Goal: Information Seeking & Learning: Learn about a topic

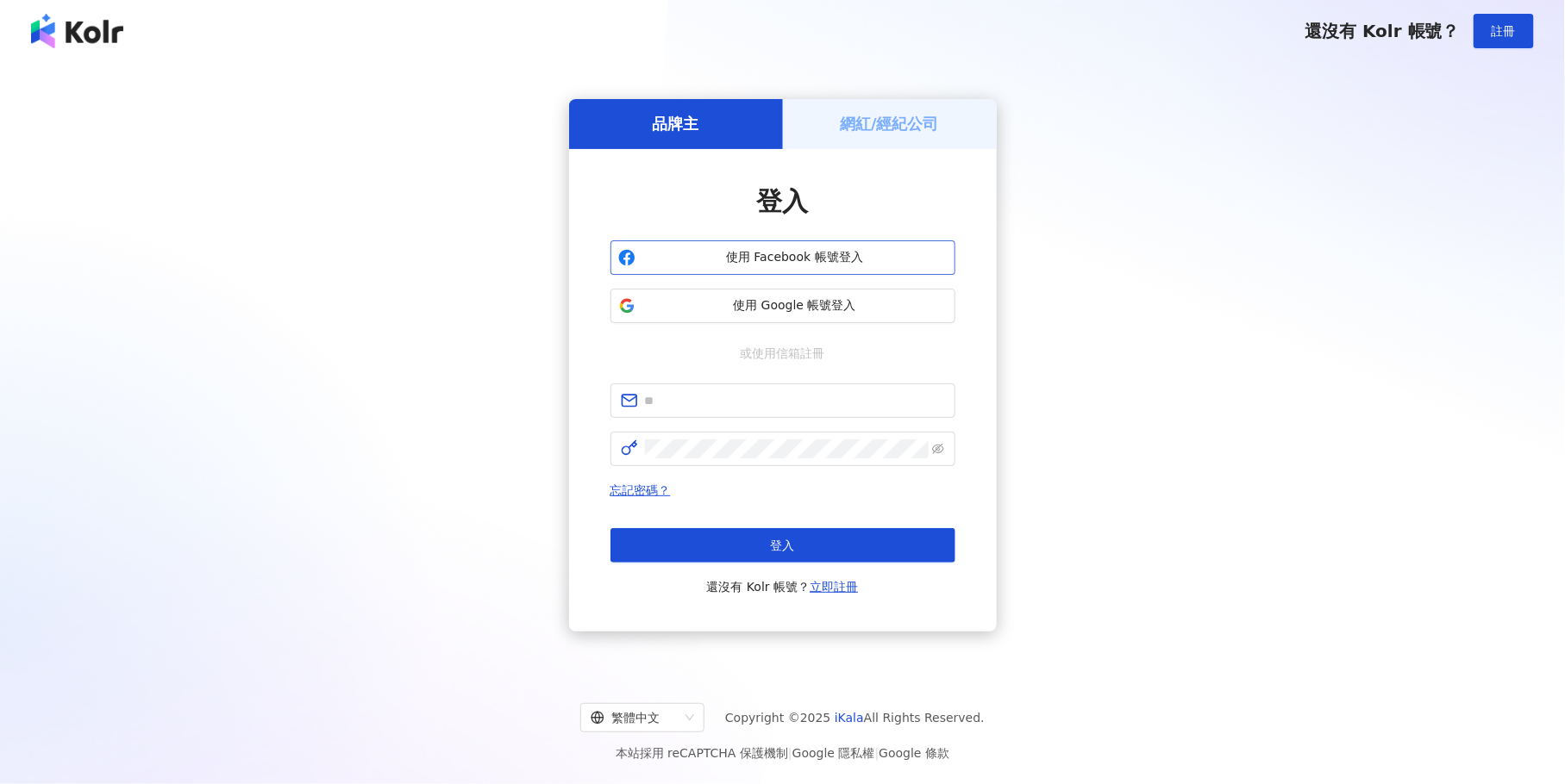
click at [765, 266] on button "使用 Facebook 帳號登入" at bounding box center [782, 258] width 345 height 35
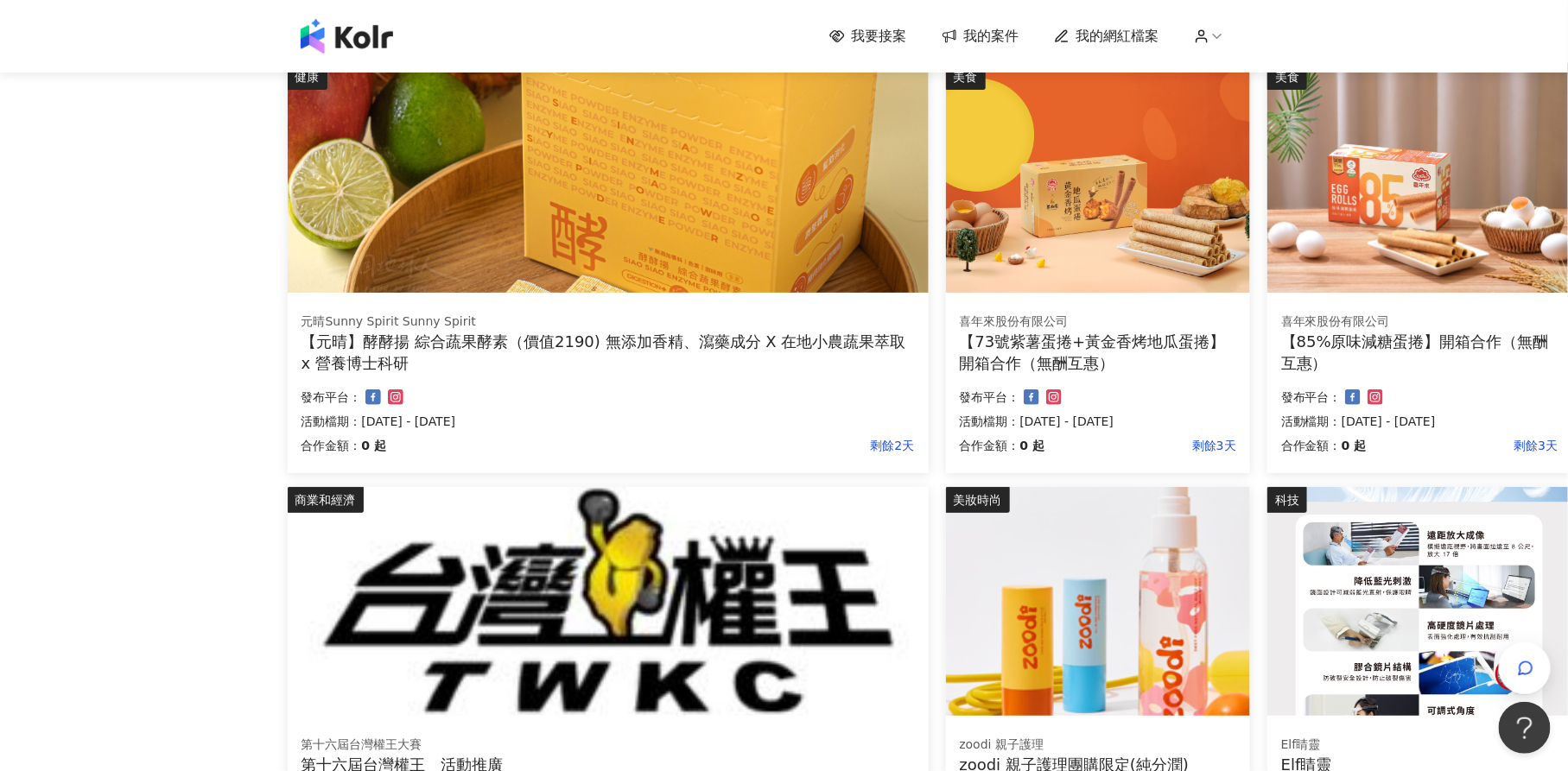
scroll to position [575, 22]
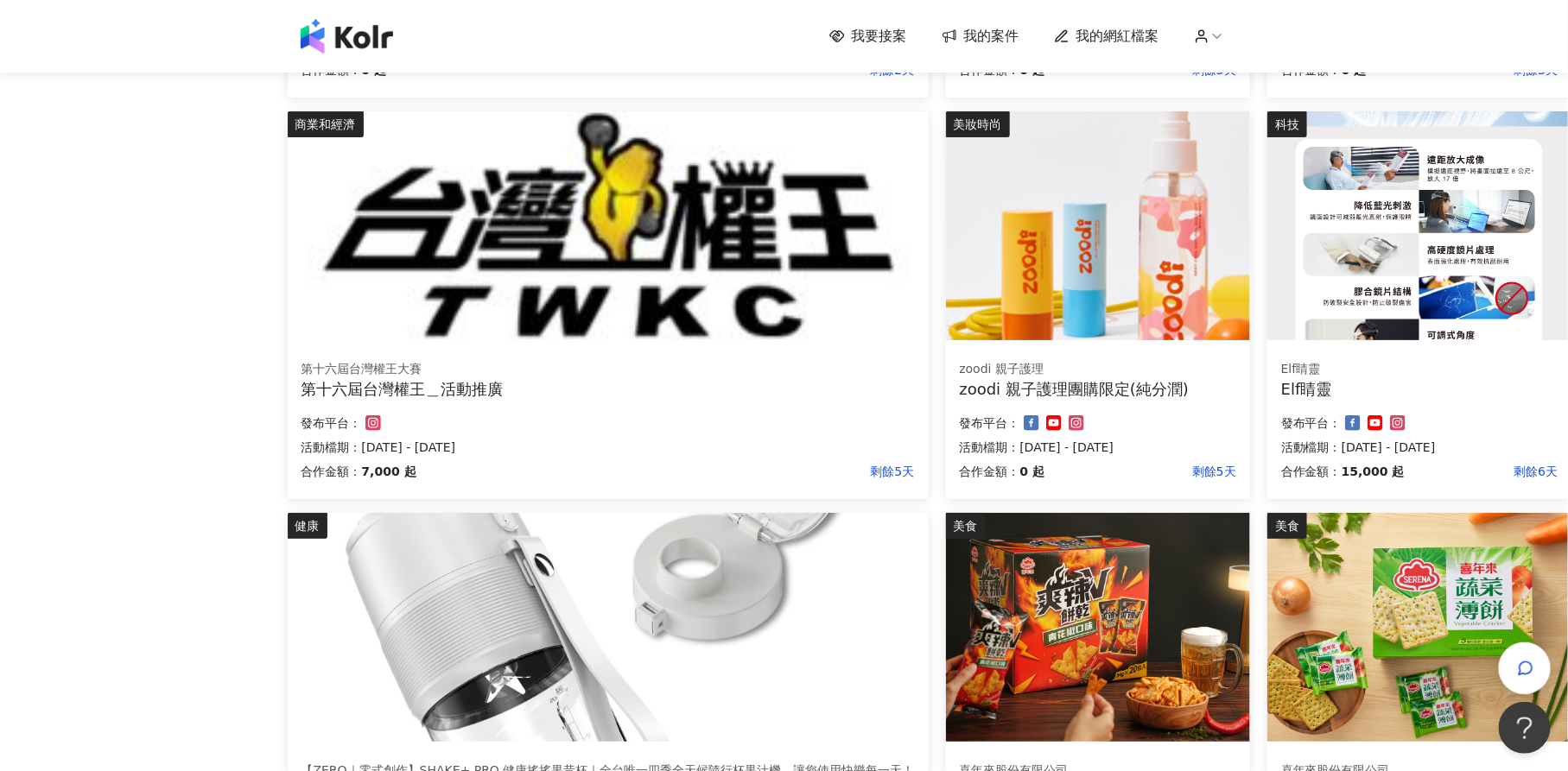
click at [1497, 303] on img at bounding box center [1419, 226] width 304 height 229
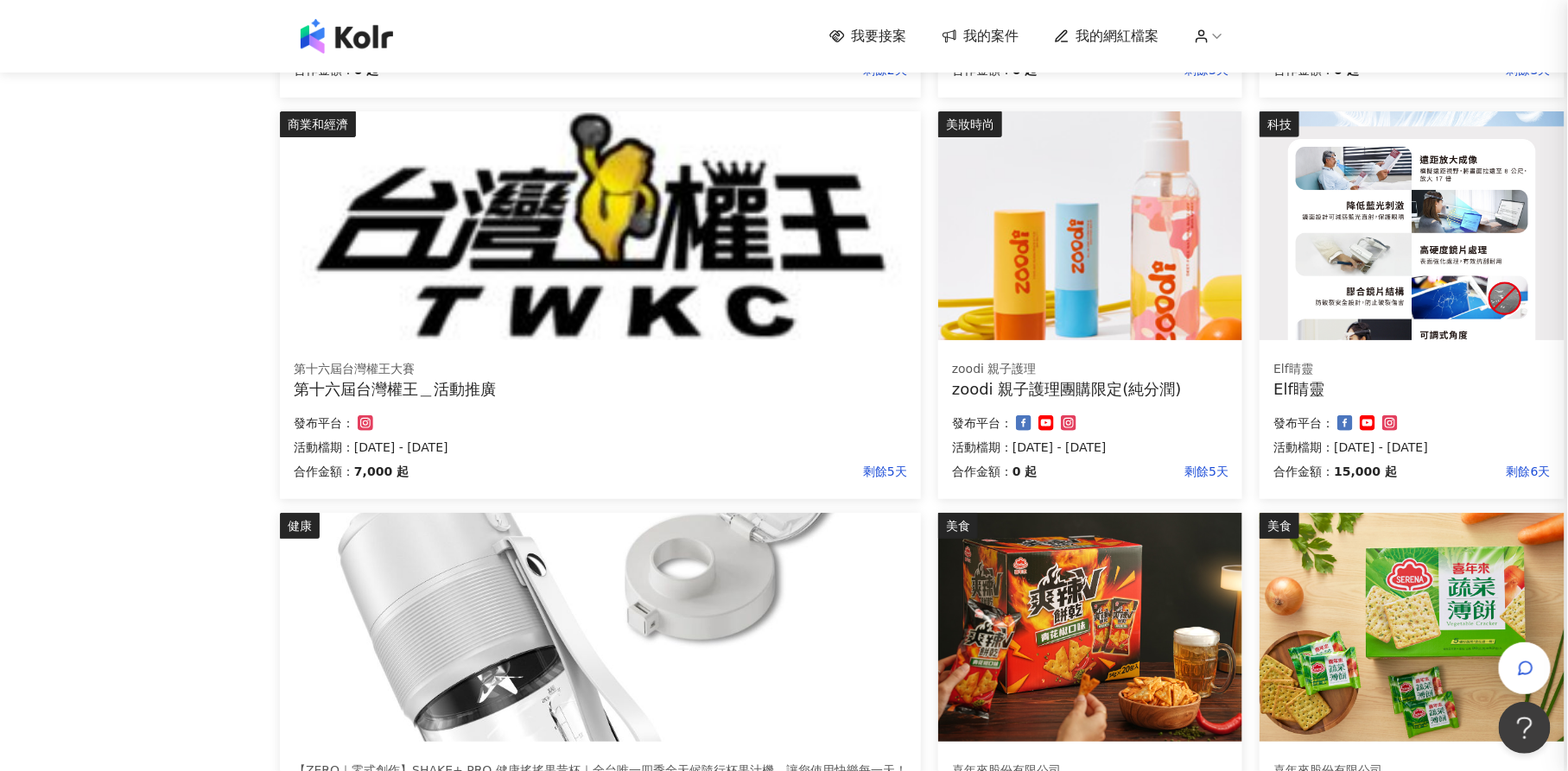
scroll to position [575, 7]
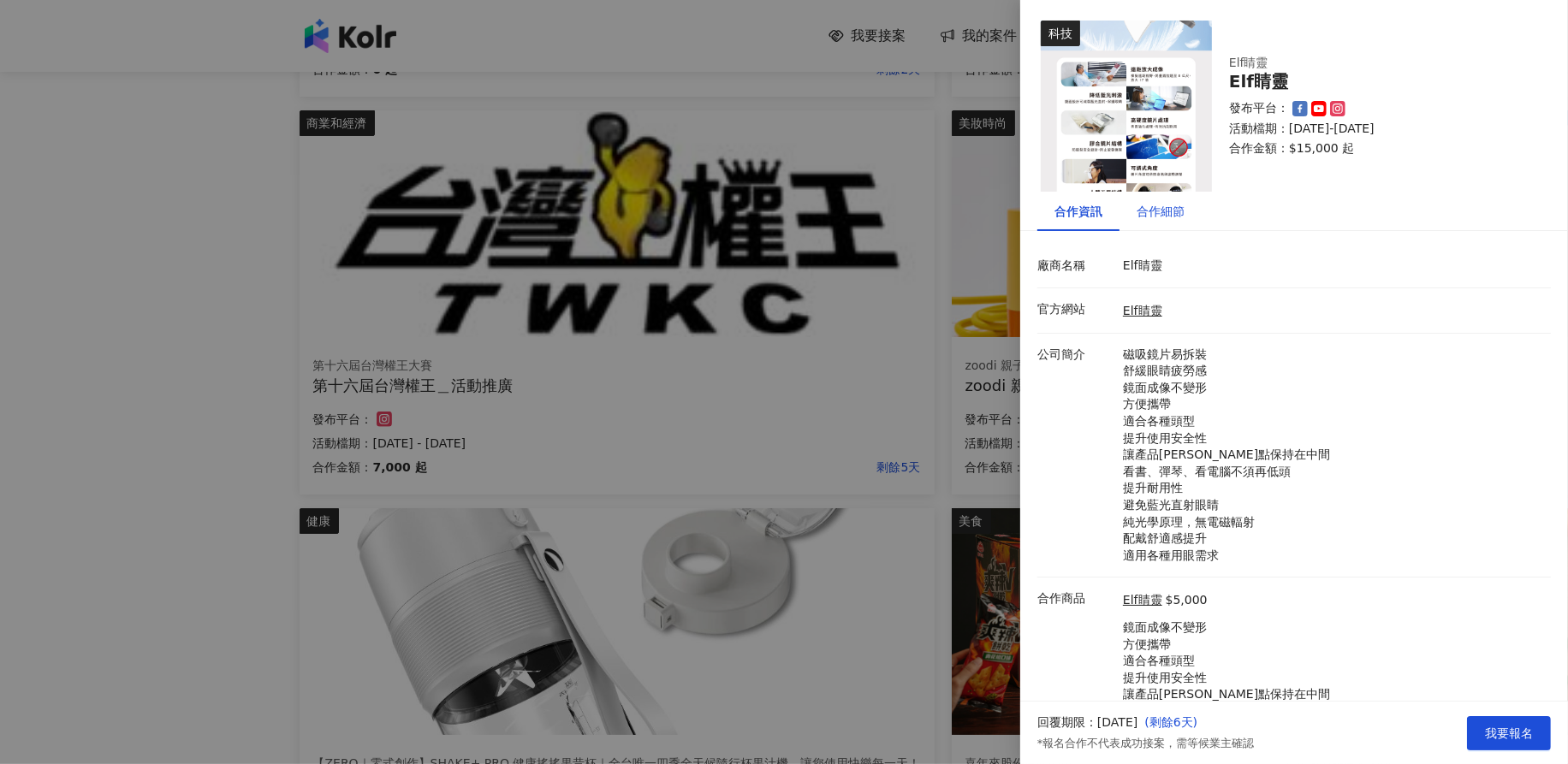
click at [1166, 216] on div "合作細節" at bounding box center [1160, 211] width 48 height 19
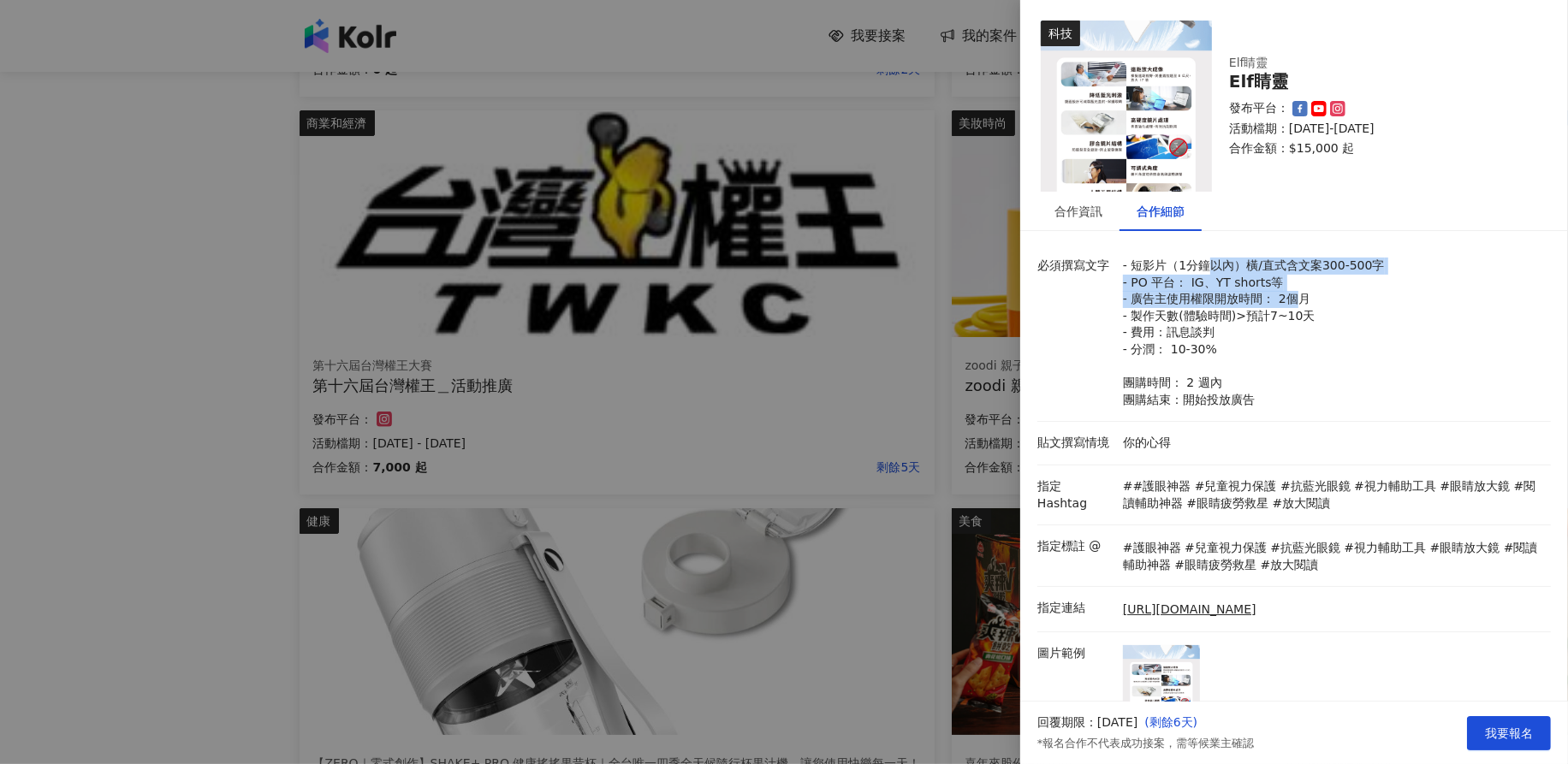
drag, startPoint x: 1202, startPoint y: 272, endPoint x: 1294, endPoint y: 297, distance: 95.3
click at [1294, 297] on p "- 短影片（1分鐘以內）橫/直式含文案300-500字 - PO 平台： IG、YT shorts等 - 廣告主使用權限開放時間： 2個月 - 製作天數(體驗…" at bounding box center [1332, 333] width 419 height 151
click at [1106, 130] on img at bounding box center [1126, 106] width 171 height 171
click at [857, 485] on div at bounding box center [784, 382] width 1568 height 764
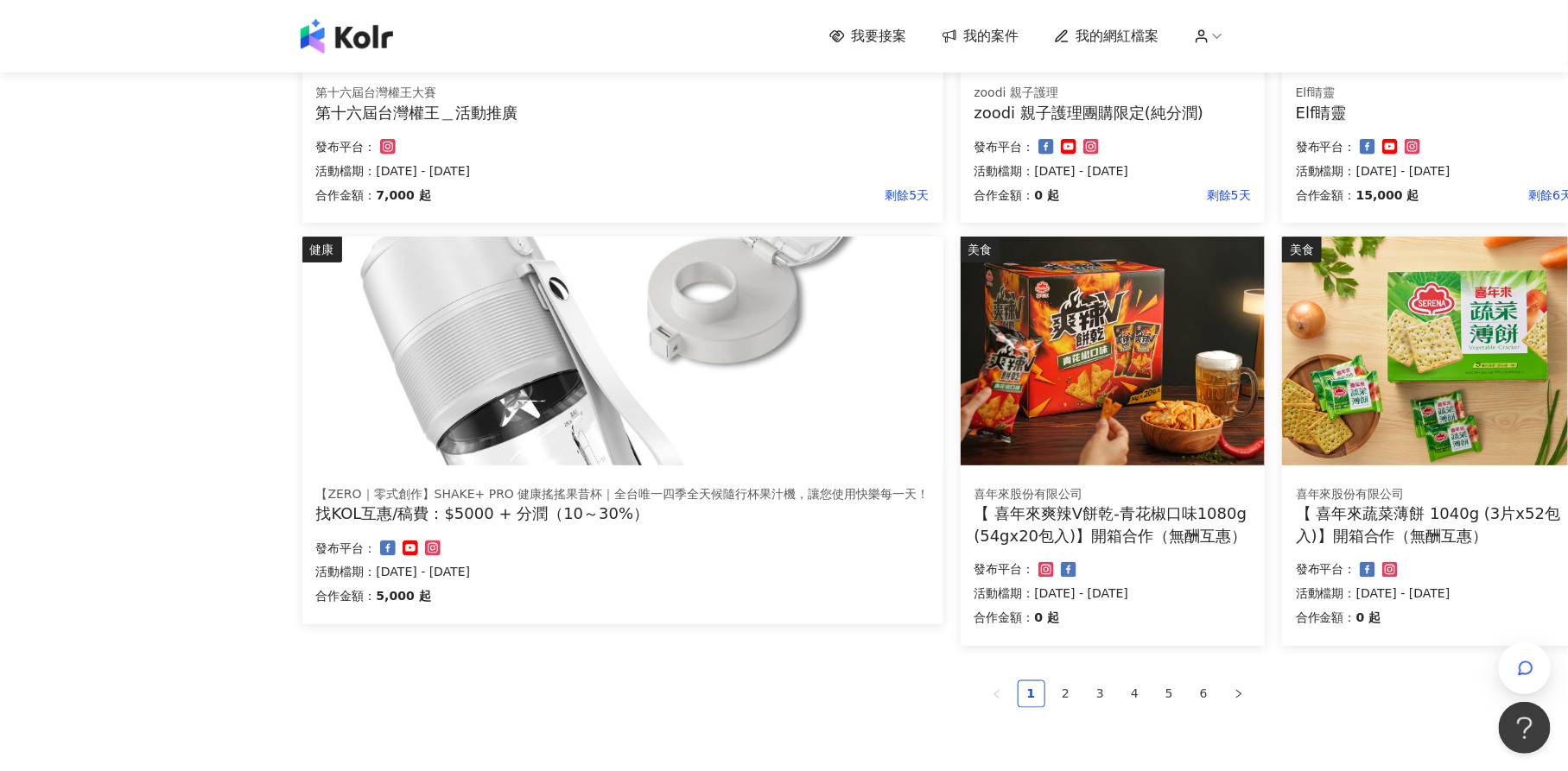
scroll to position [863, 7]
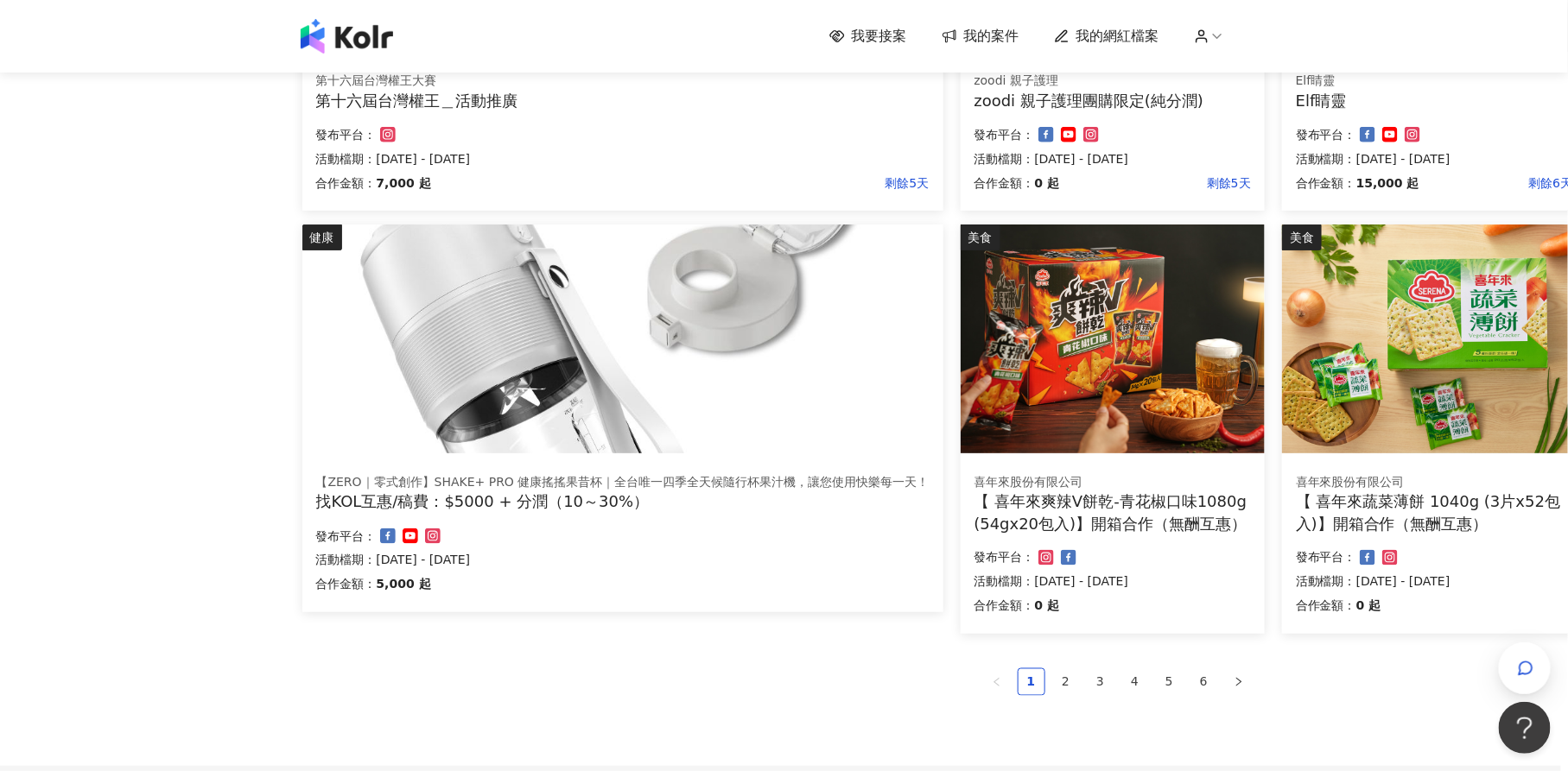
click at [764, 377] on img at bounding box center [622, 339] width 641 height 229
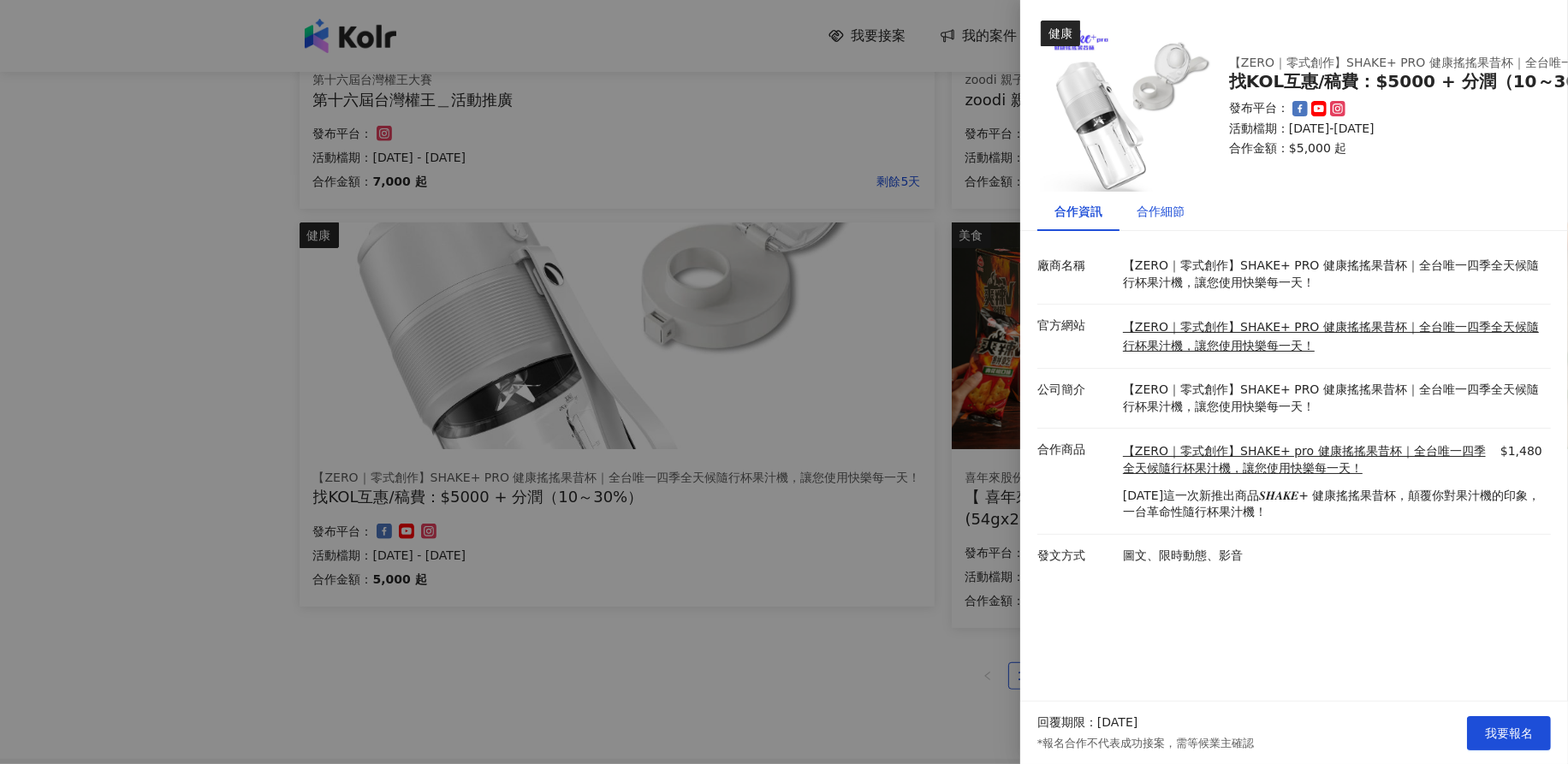
click at [1172, 207] on div "合作細節" at bounding box center [1160, 211] width 48 height 19
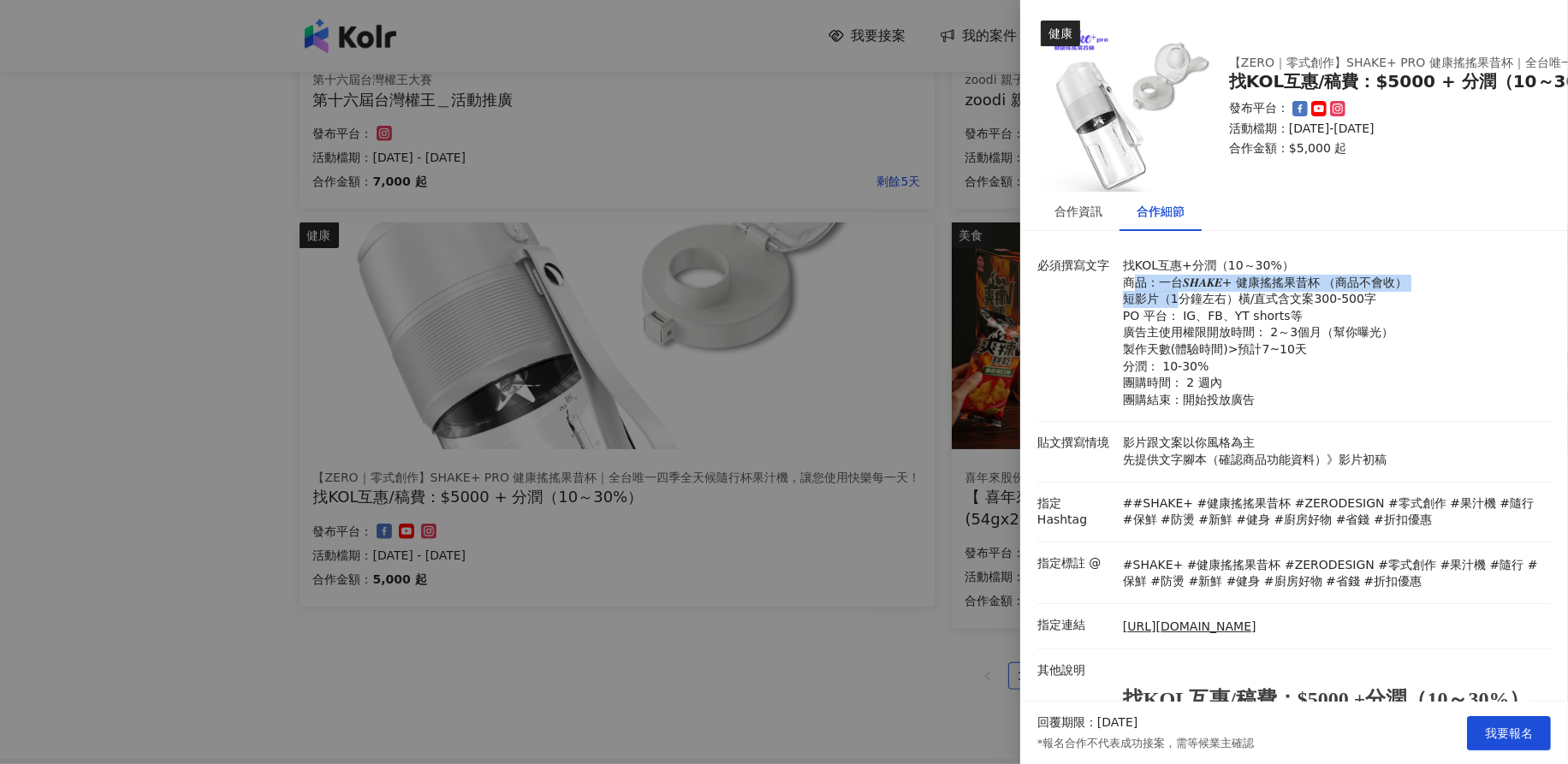
drag, startPoint x: 1133, startPoint y: 275, endPoint x: 1177, endPoint y: 302, distance: 51.6
click at [1177, 302] on p "找KOL互惠+分潤（10～30%） 商品：一台𝑺𝑯𝑨𝑲𝑬+ 健康搖搖果昔杯 （商品不會收） 短影片（1分鐘左右）橫/直式含文案300-500字 PO 平台： …" at bounding box center [1332, 333] width 419 height 151
click at [755, 658] on div at bounding box center [784, 382] width 1568 height 764
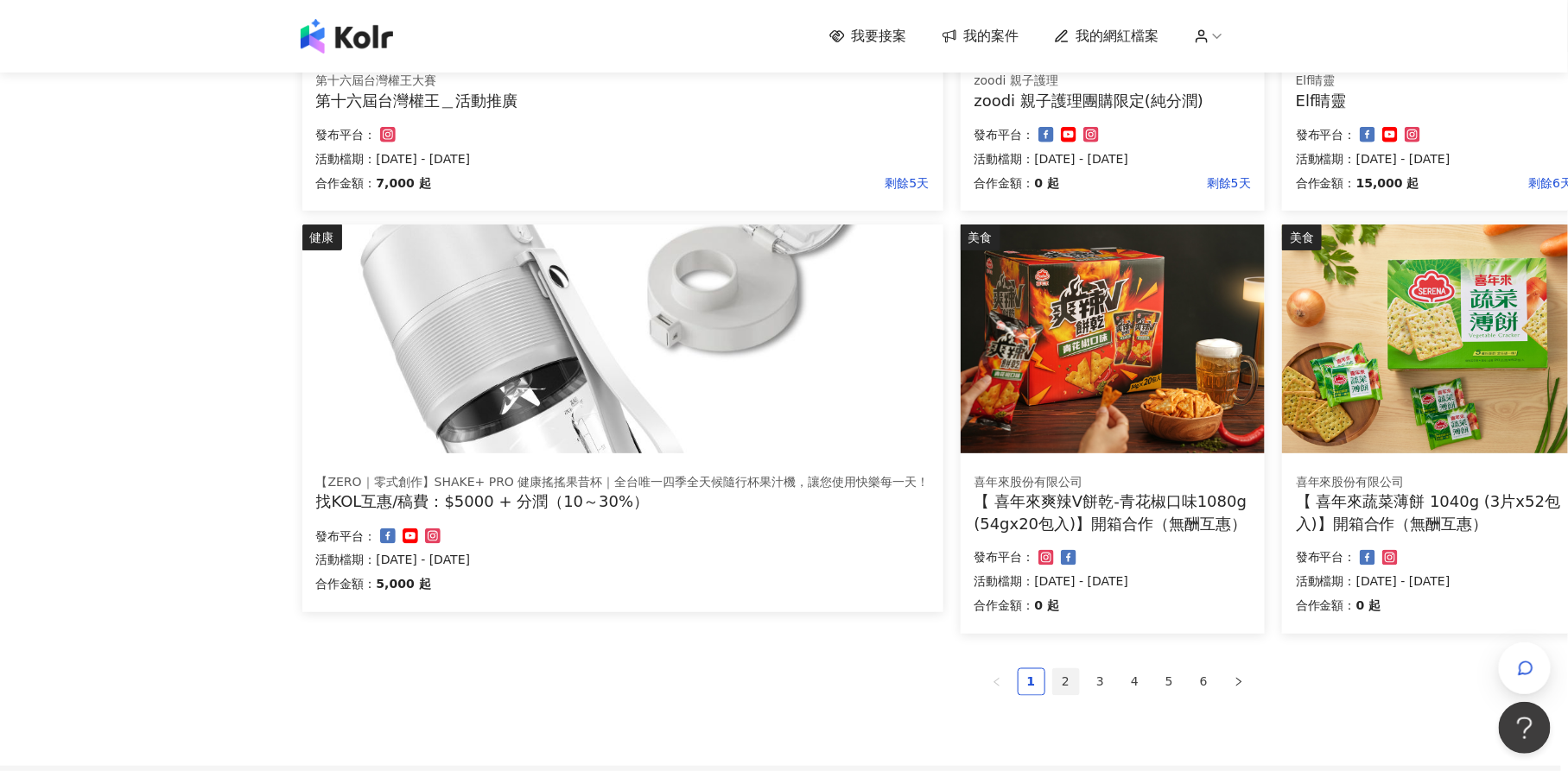
click at [1071, 684] on link "2" at bounding box center [1066, 683] width 26 height 26
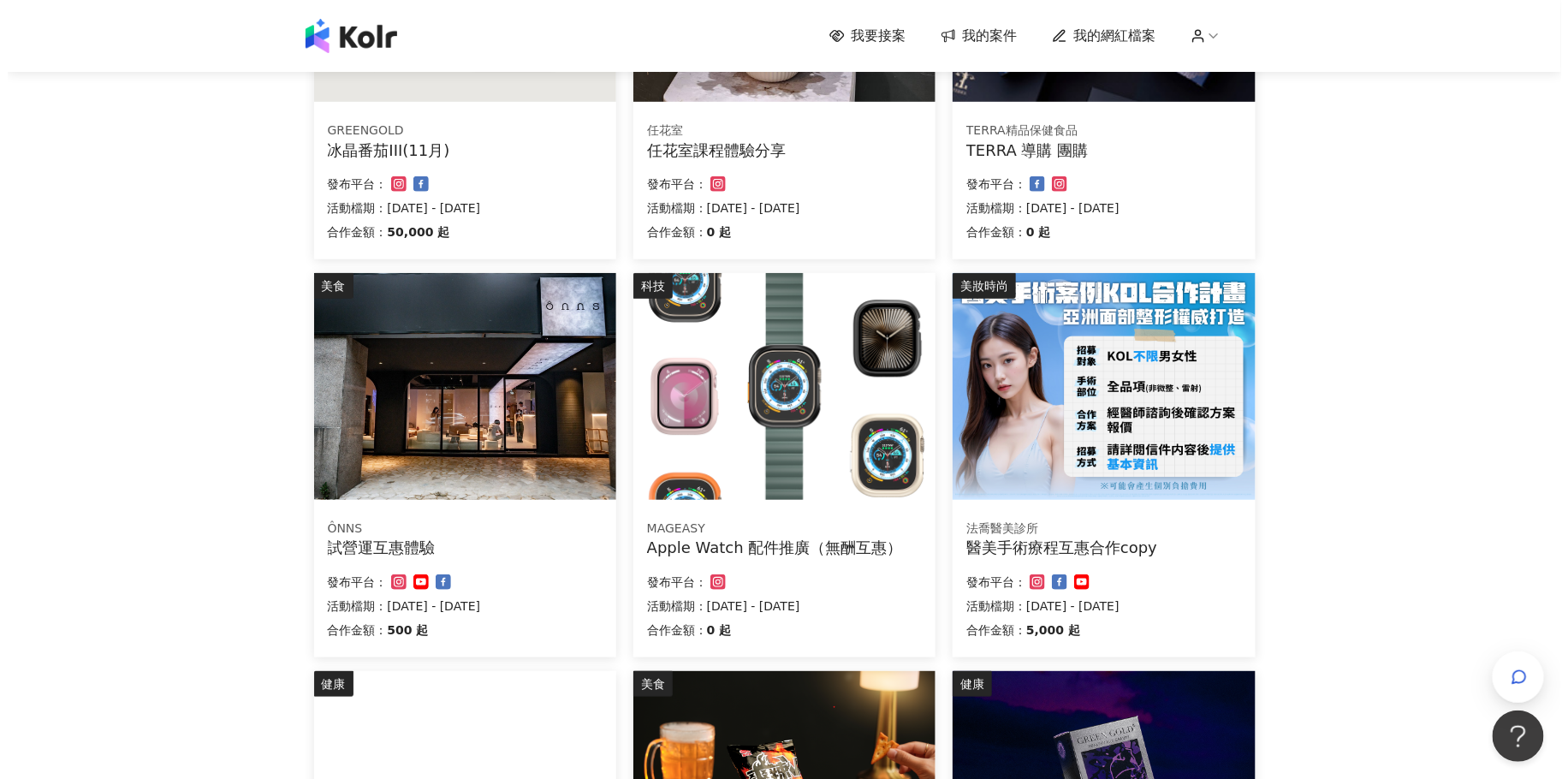
scroll to position [359, 0]
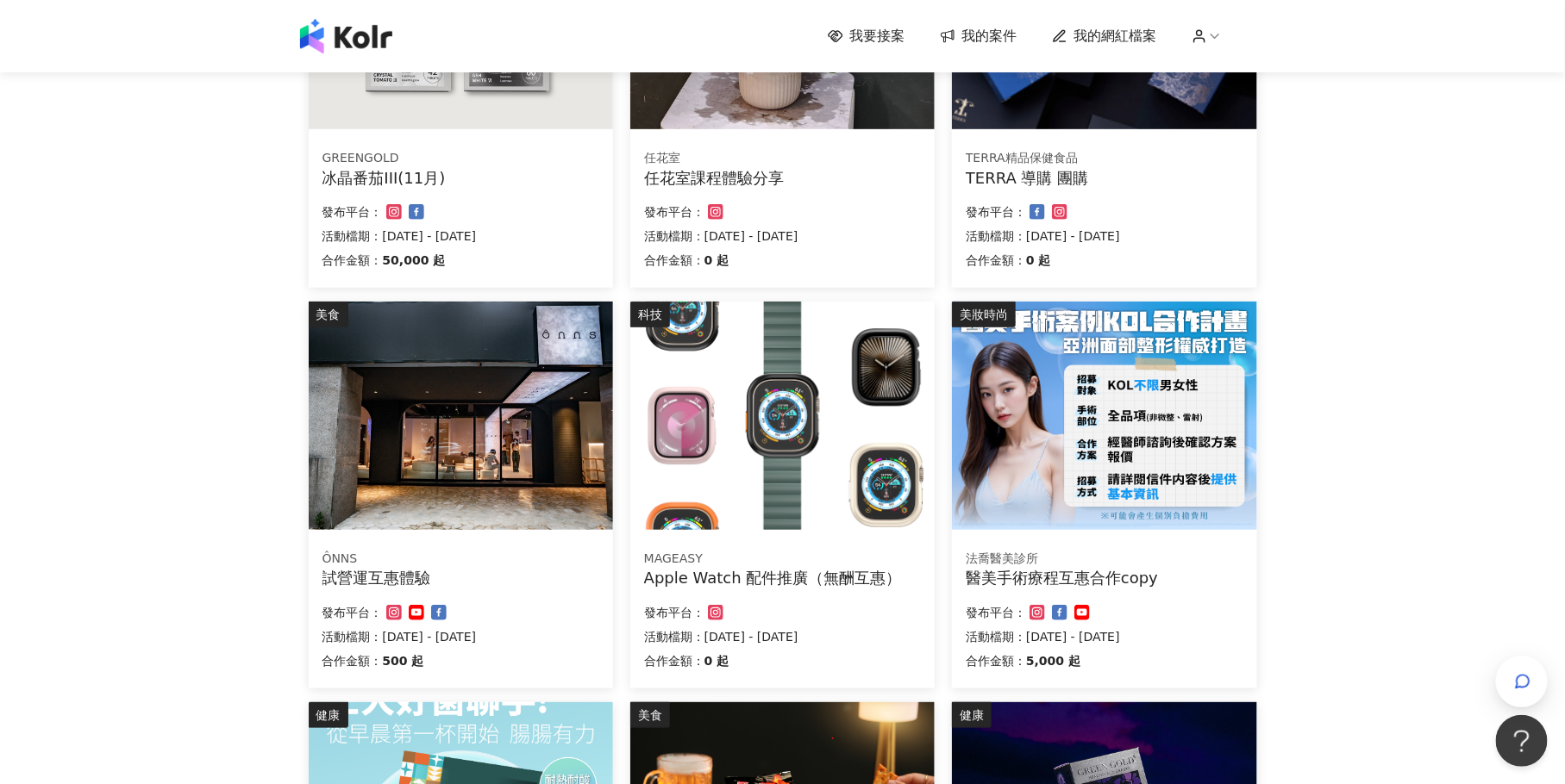
click at [454, 532] on div "美食 ÔNNS 試營運互惠體驗 合作金額： 500 起 發布平台： 活動檔期：[DATE] - [DATE]" at bounding box center [460, 495] width 304 height 387
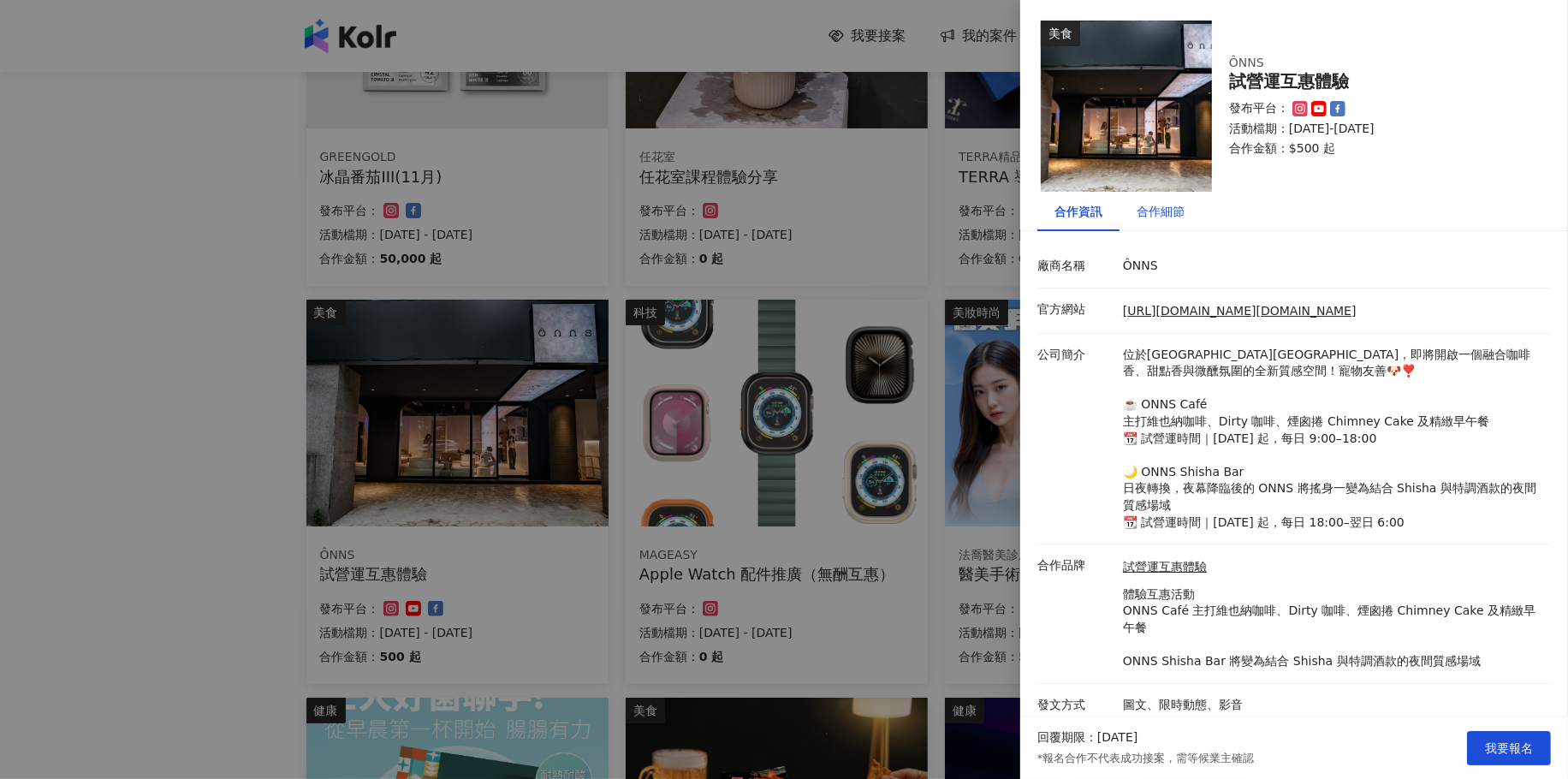
click at [1173, 214] on div "合作細節" at bounding box center [1160, 211] width 48 height 19
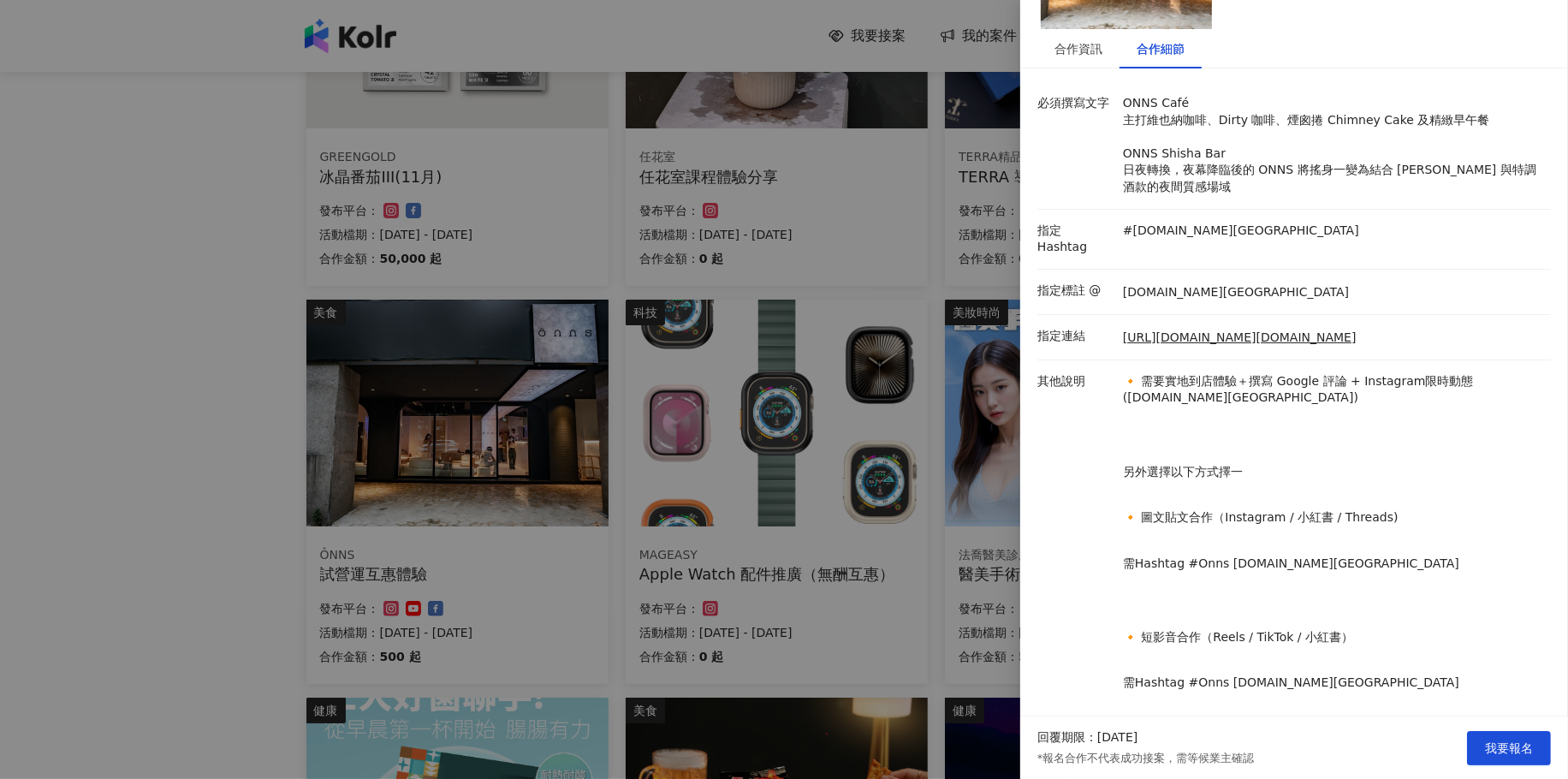
scroll to position [190, 0]
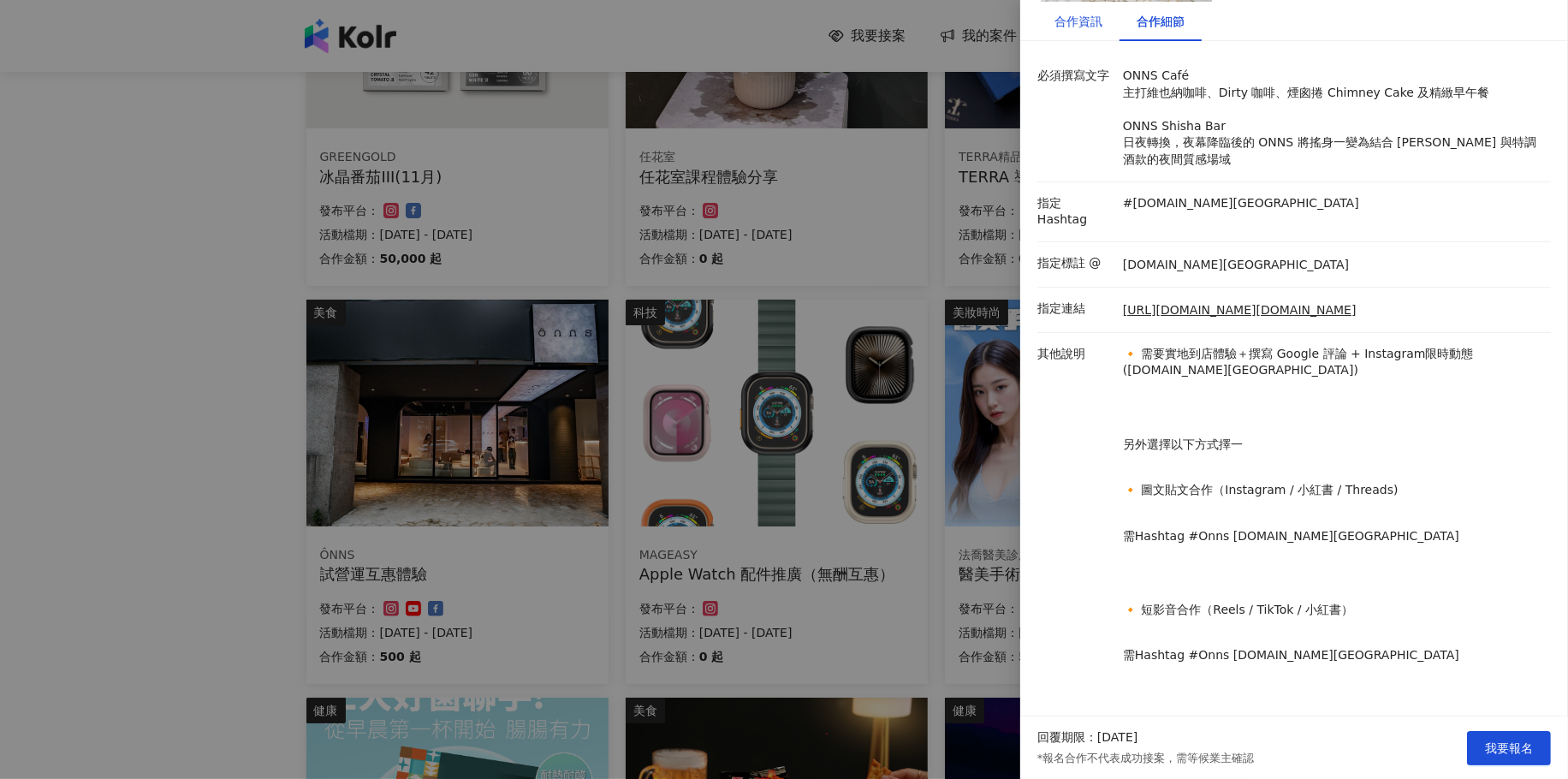
click at [1091, 27] on div "合作資訊" at bounding box center [1078, 21] width 48 height 19
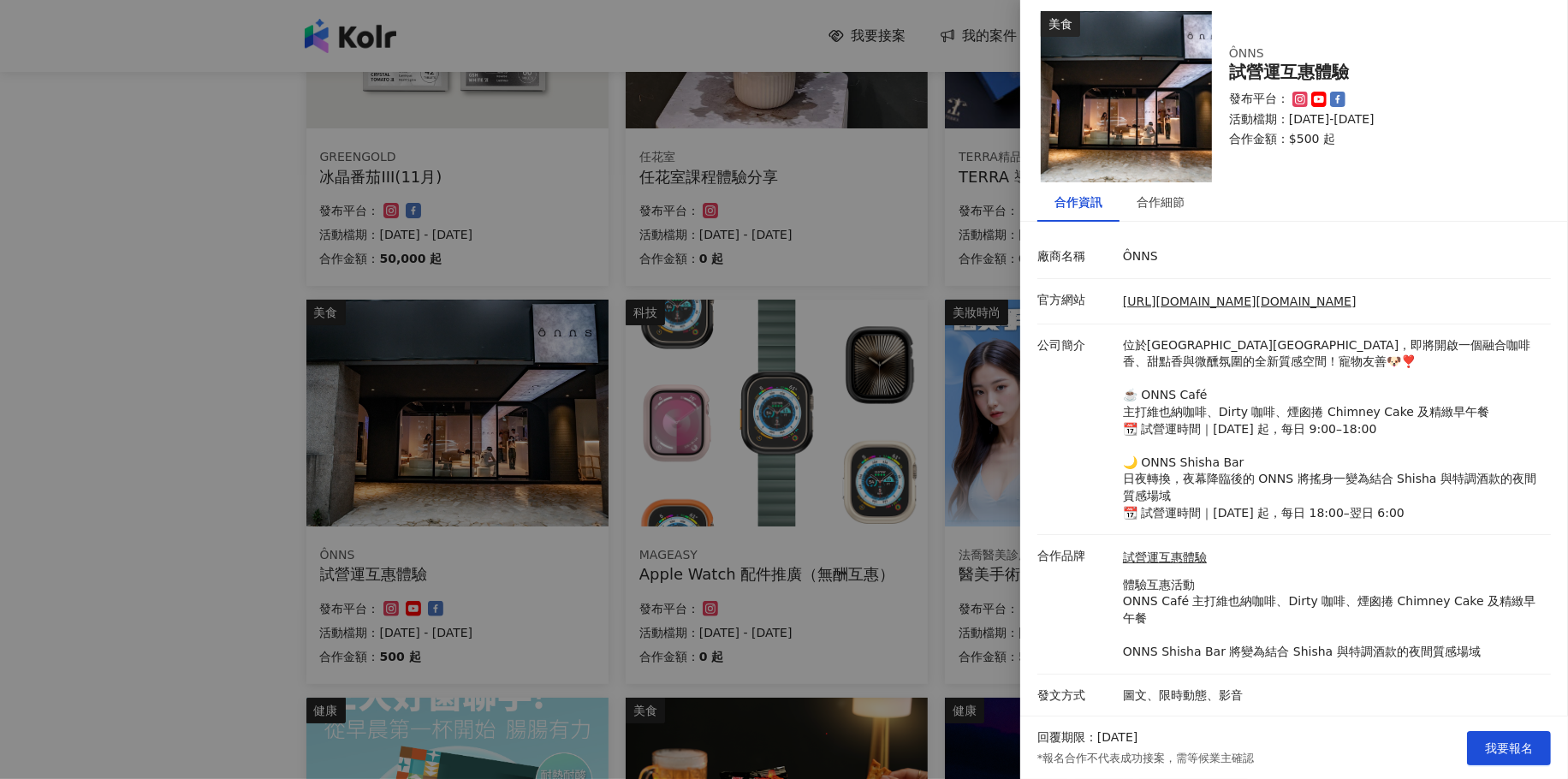
scroll to position [10, 0]
click at [824, 356] on div at bounding box center [784, 389] width 1568 height 779
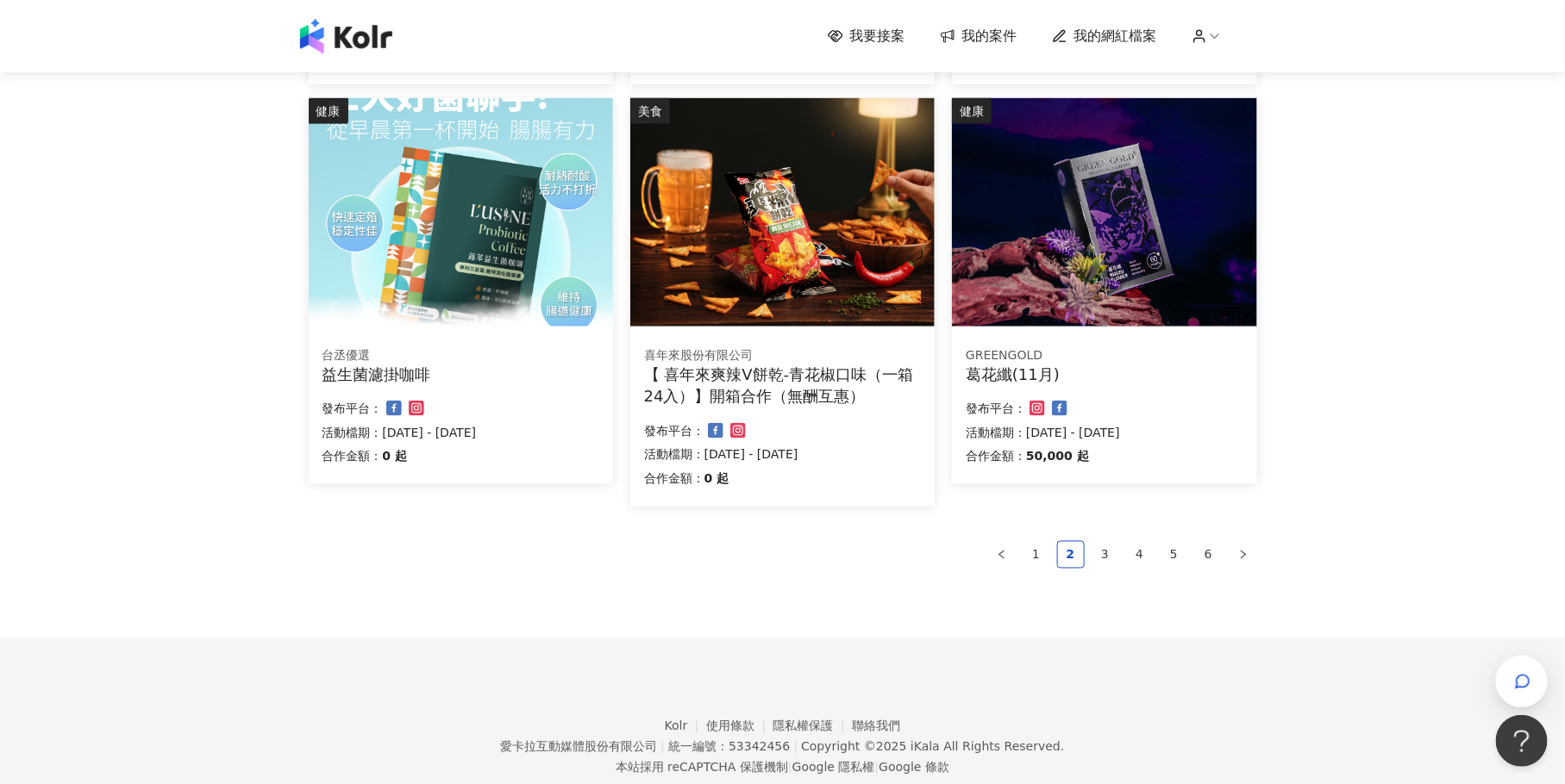
scroll to position [1011, 0]
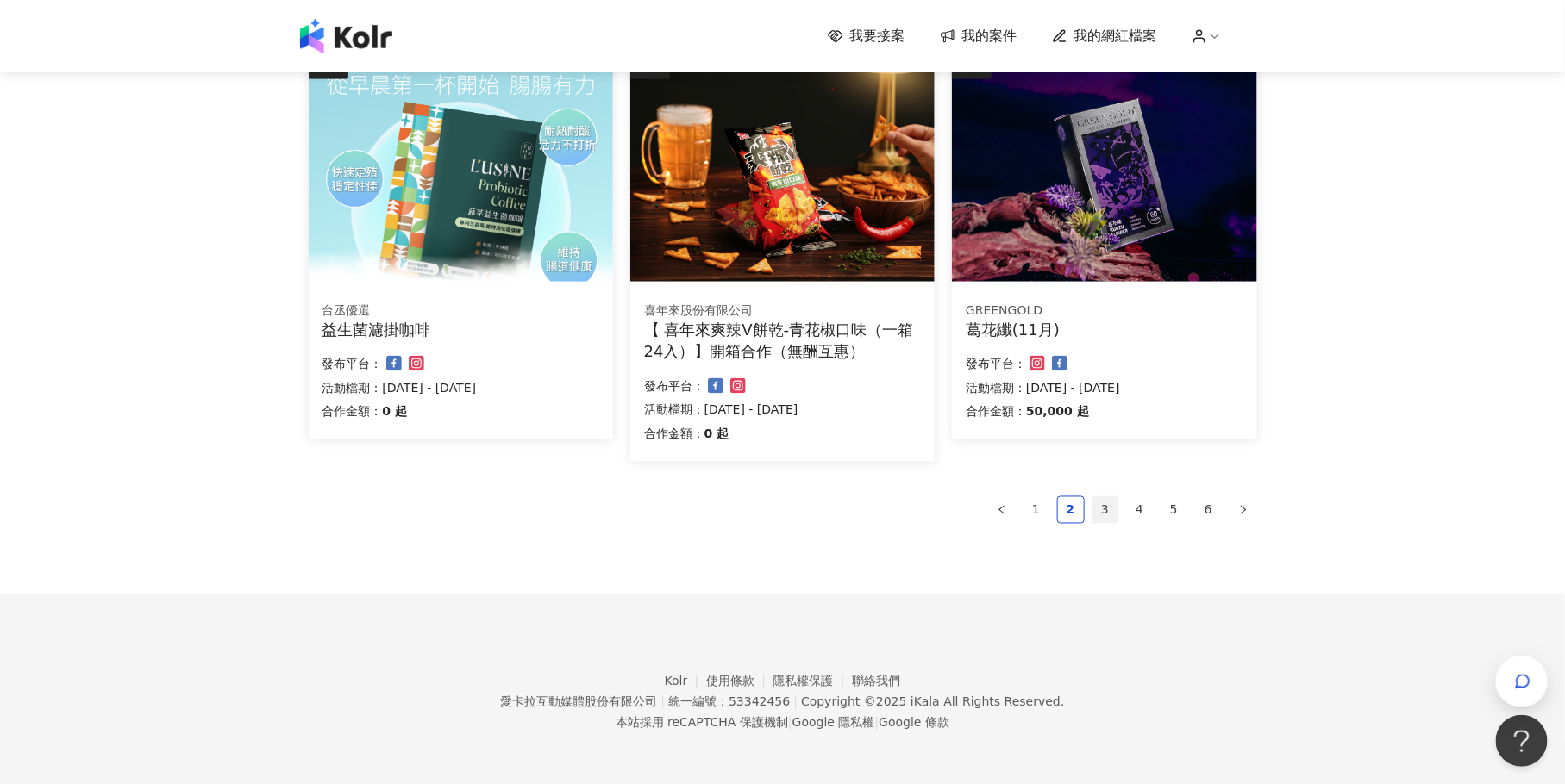
click at [1108, 509] on link "3" at bounding box center [1105, 510] width 26 height 26
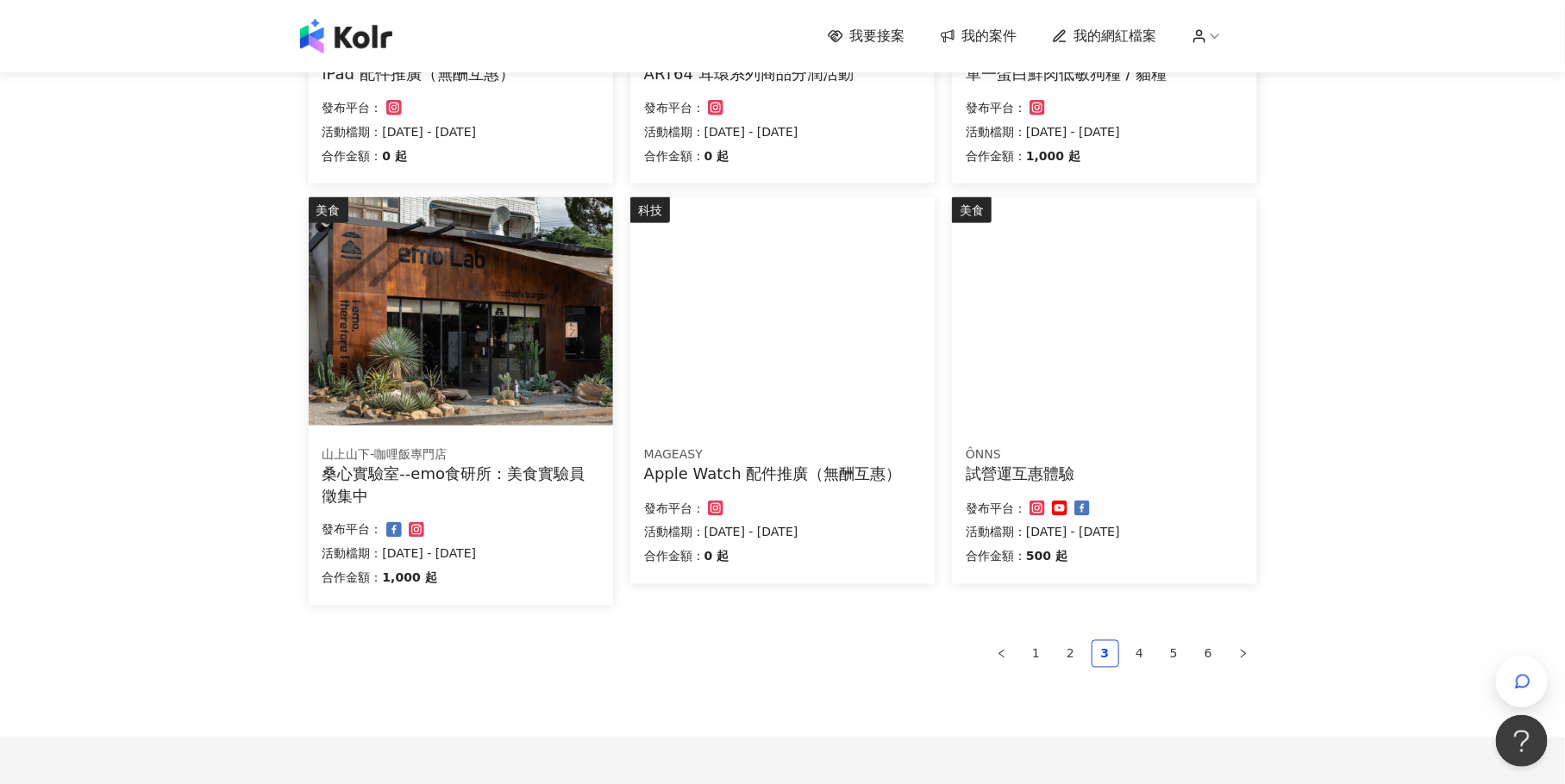
scroll to position [1032, 0]
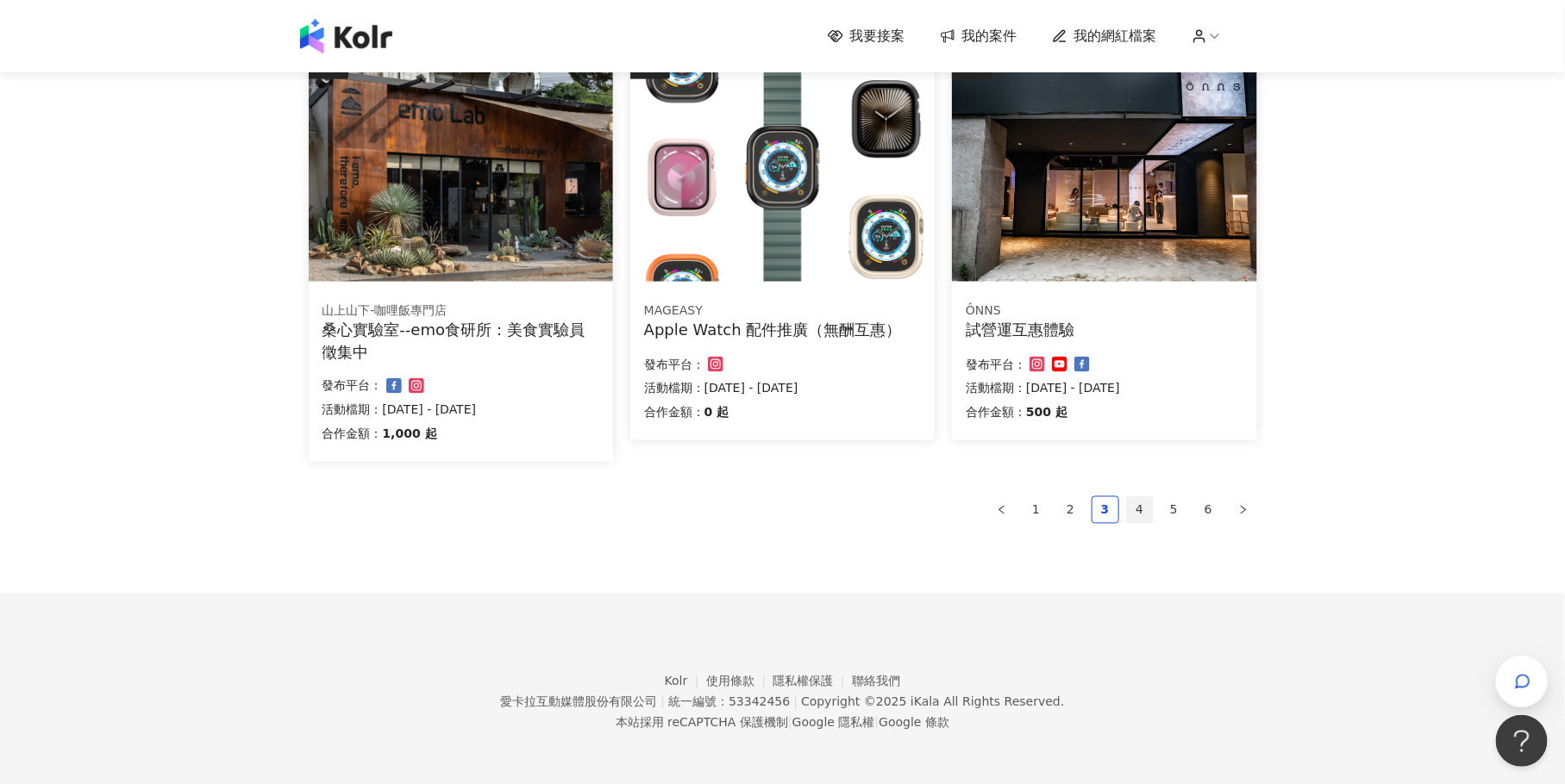
click at [1144, 502] on link "4" at bounding box center [1140, 510] width 26 height 26
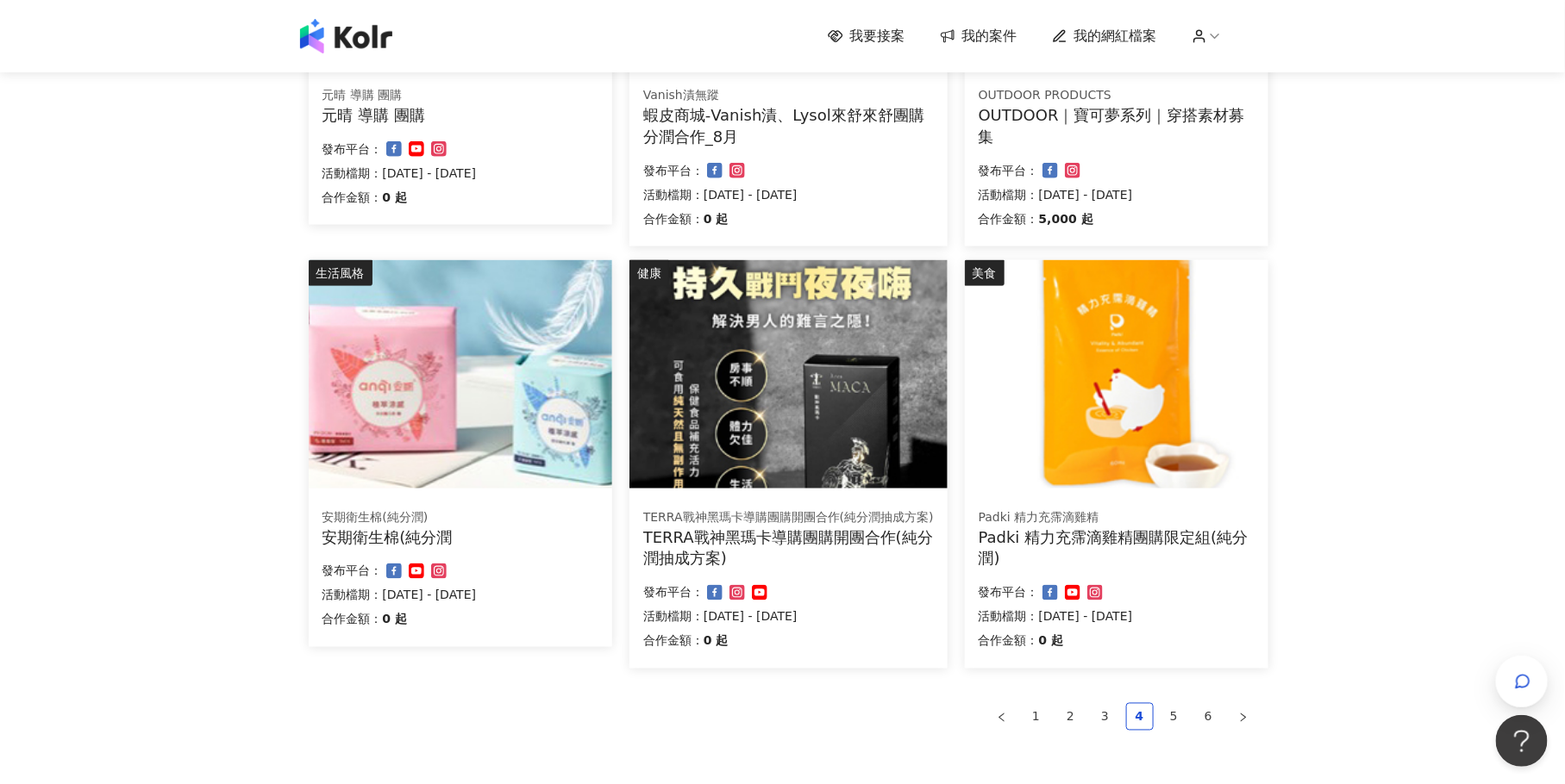
scroll to position [1054, 0]
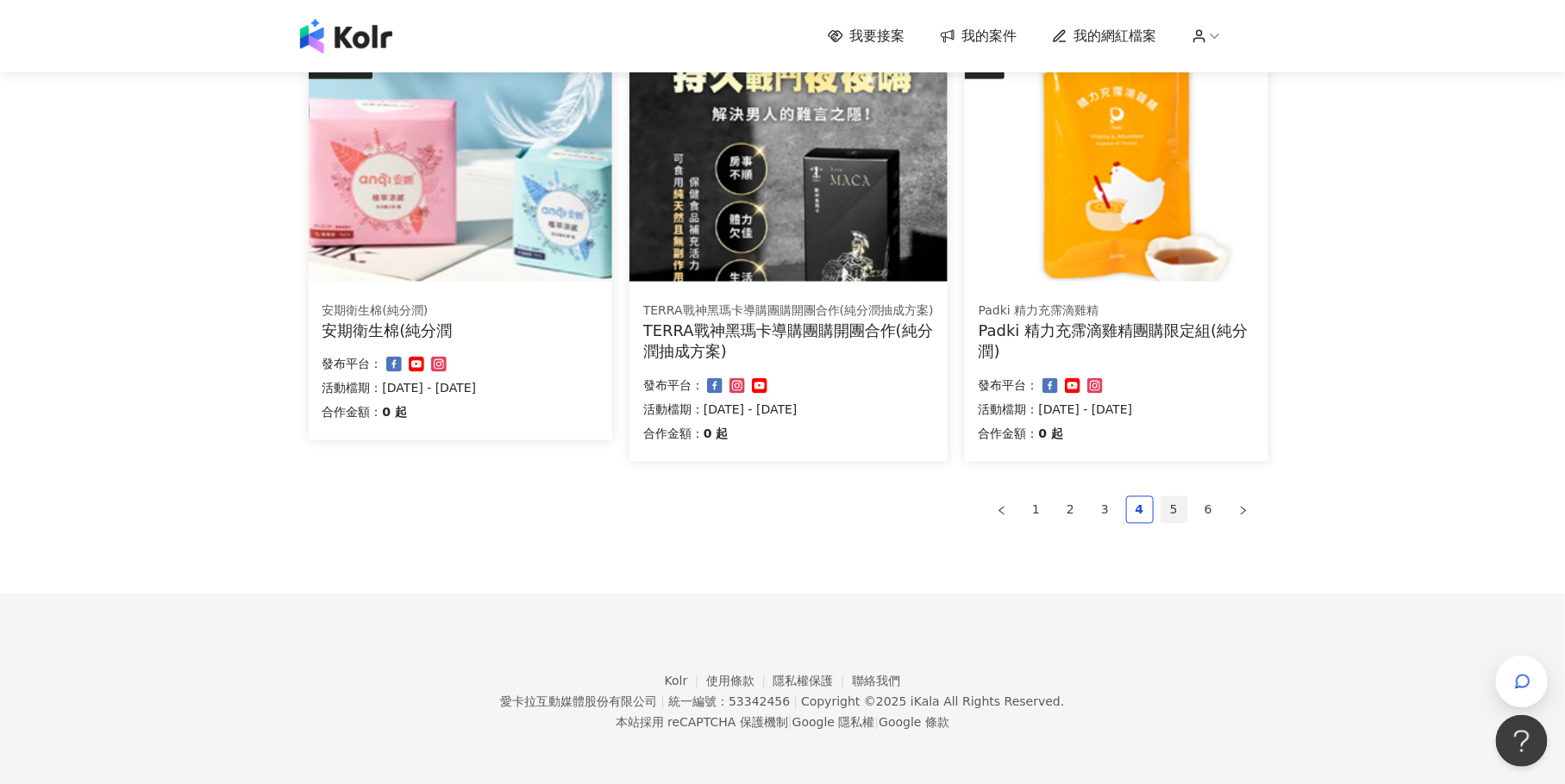
click at [1184, 518] on link "5" at bounding box center [1174, 510] width 26 height 26
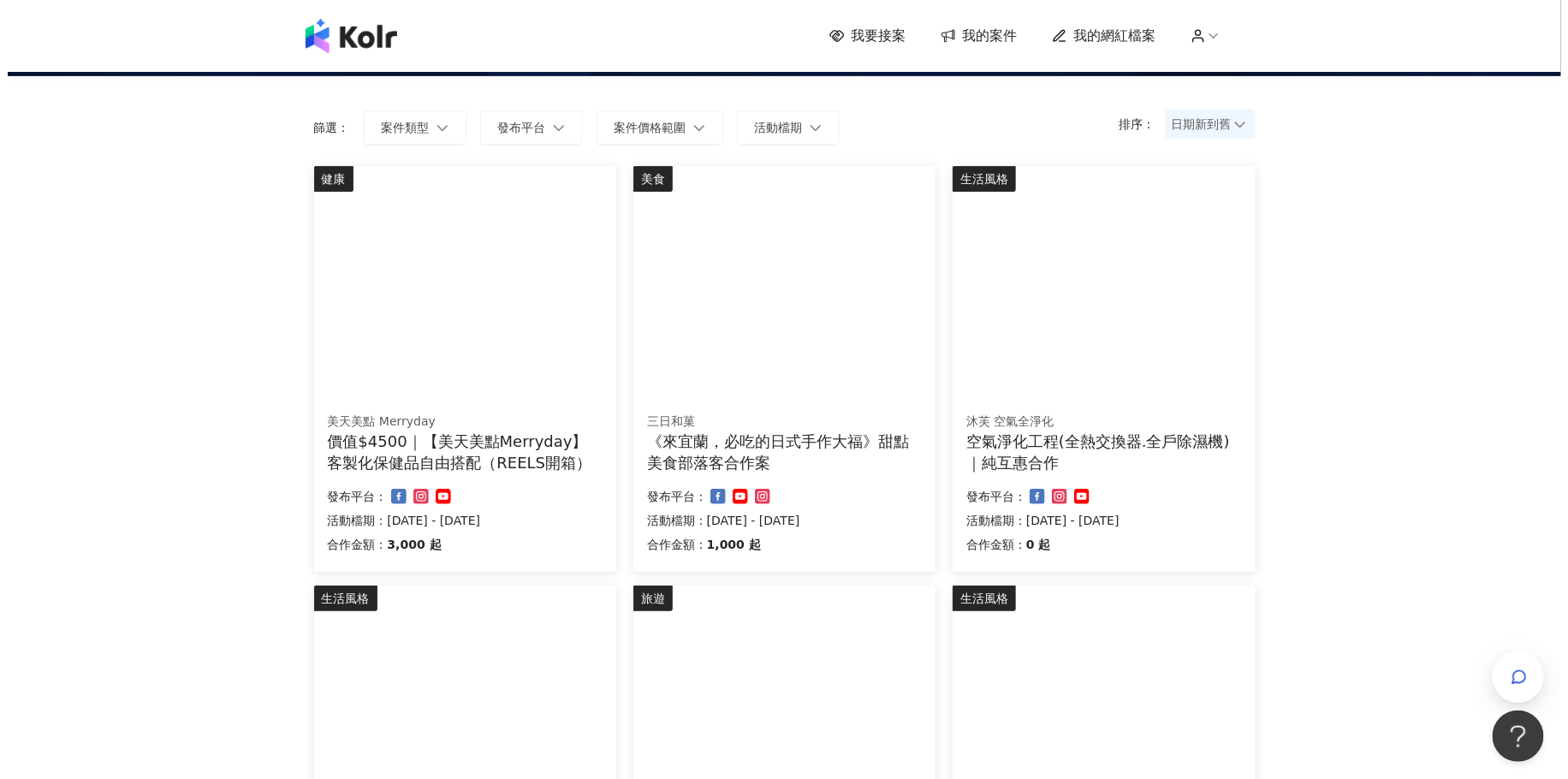
scroll to position [96, 0]
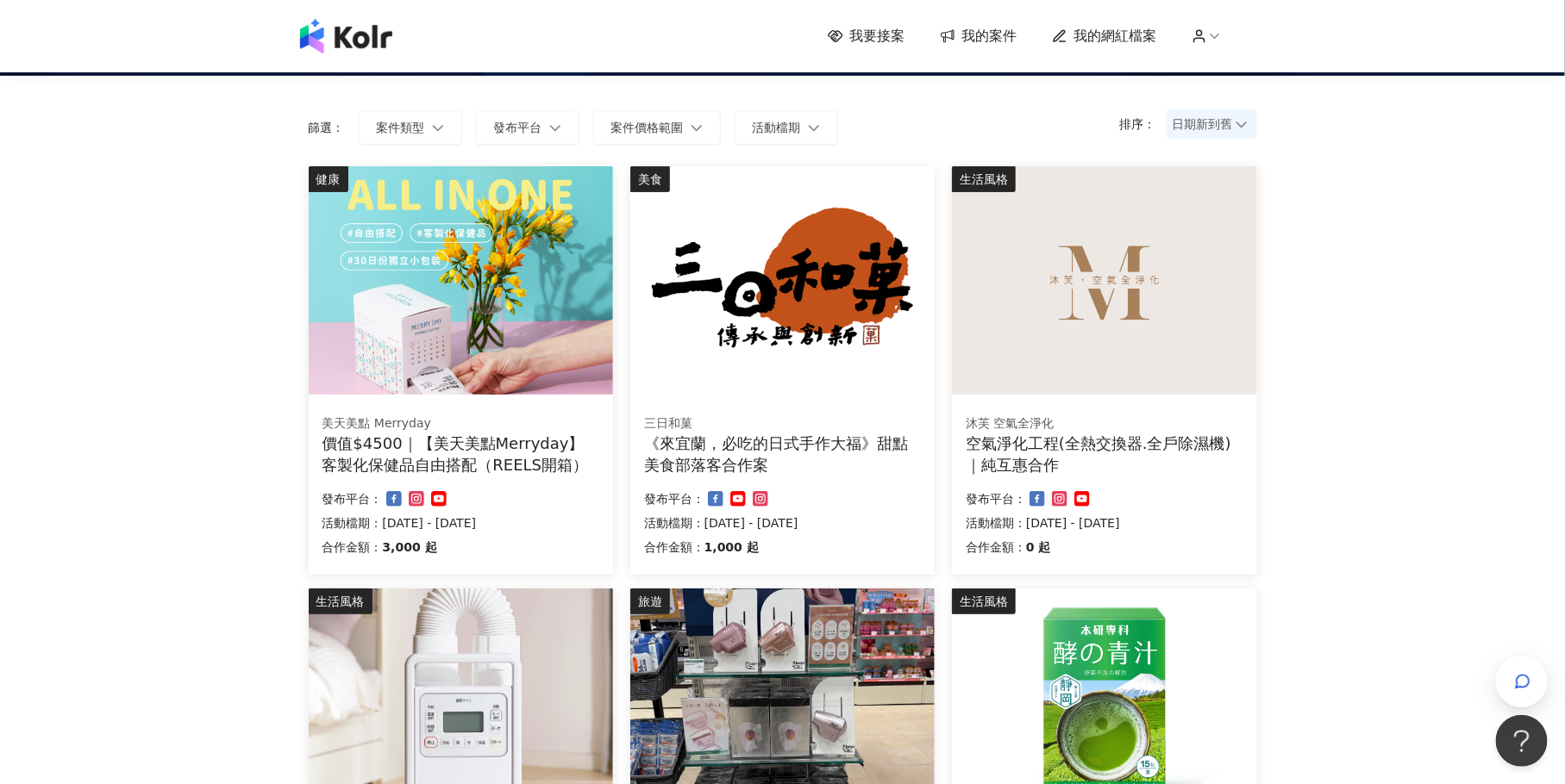
click at [1177, 458] on div "空氣淨化工程(全熱交換器.全戶除濕機)｜純互惠合作" at bounding box center [1104, 453] width 277 height 43
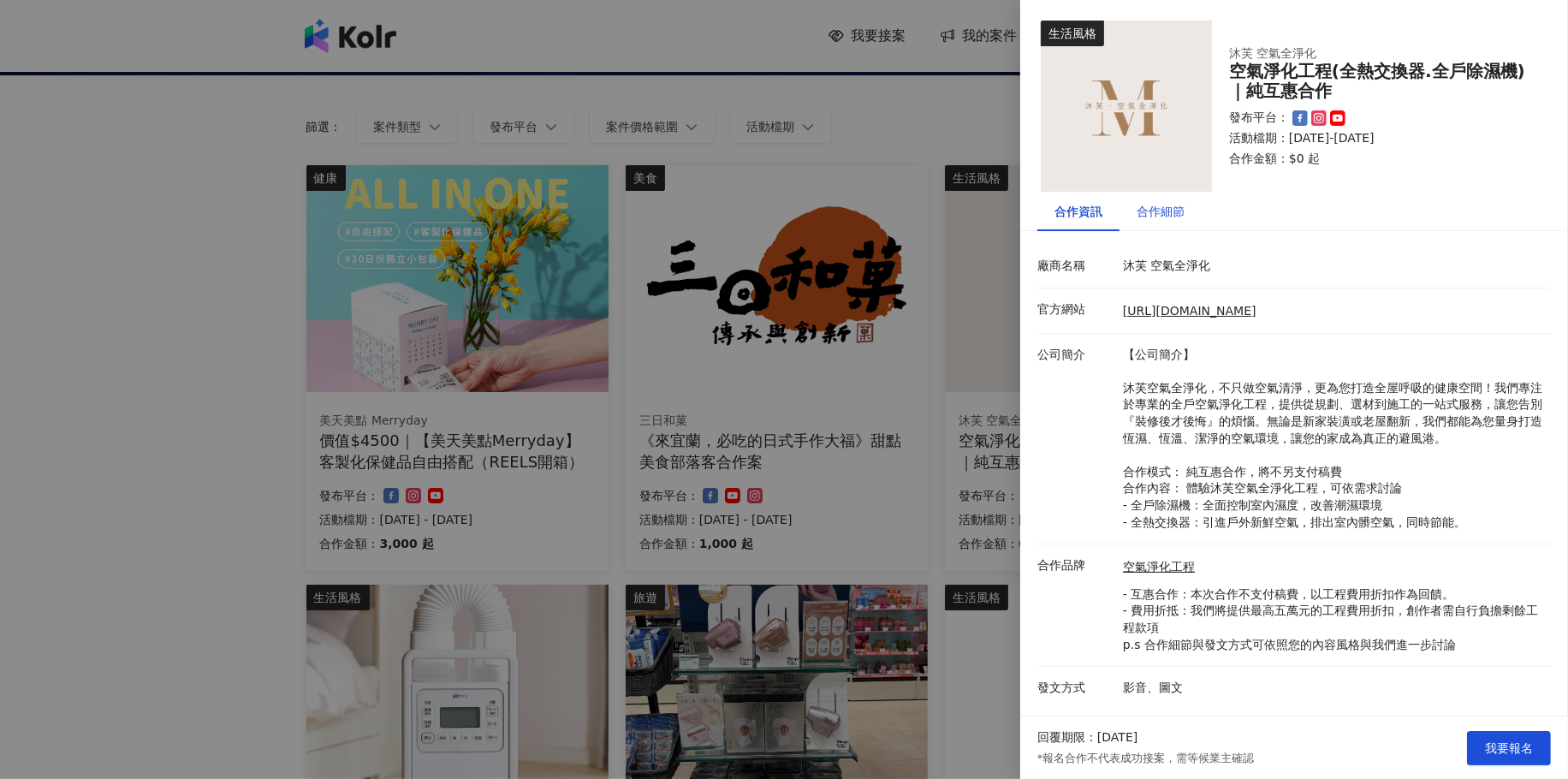
click at [1168, 212] on div "合作細節" at bounding box center [1160, 211] width 48 height 19
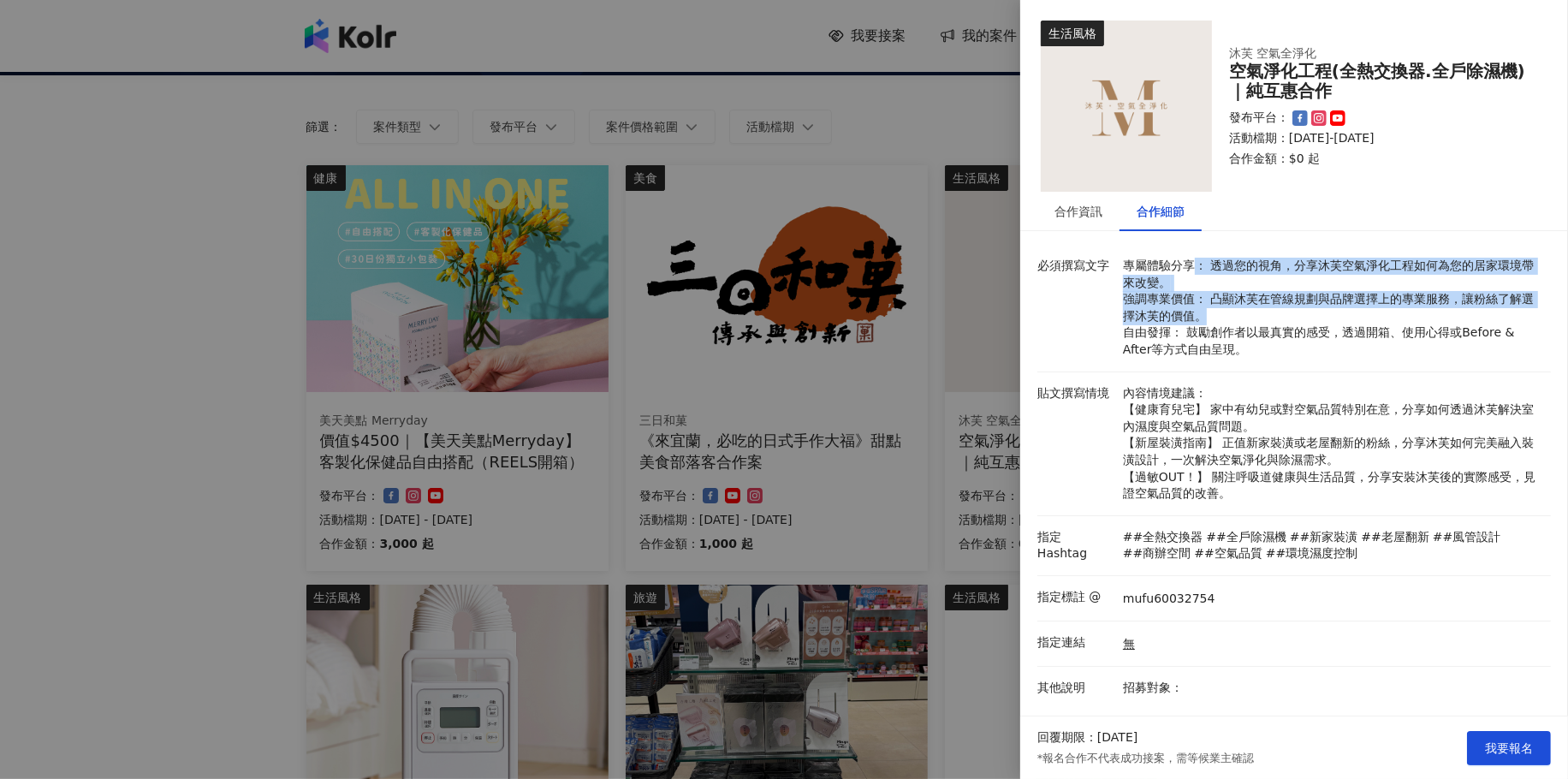
drag, startPoint x: 1195, startPoint y: 265, endPoint x: 1276, endPoint y: 311, distance: 93.2
click at [1276, 311] on p "專屬體驗分享： 透過您的視角，分享沐芙空氣淨化工程如何為您的居家環境帶來改變。 強調專業價值： 凸顯沐芙在管線規劃與品牌選擇上的專業服務，讓粉絲了解選擇沐芙的…" at bounding box center [1332, 308] width 419 height 101
click at [688, 373] on div at bounding box center [784, 389] width 1568 height 779
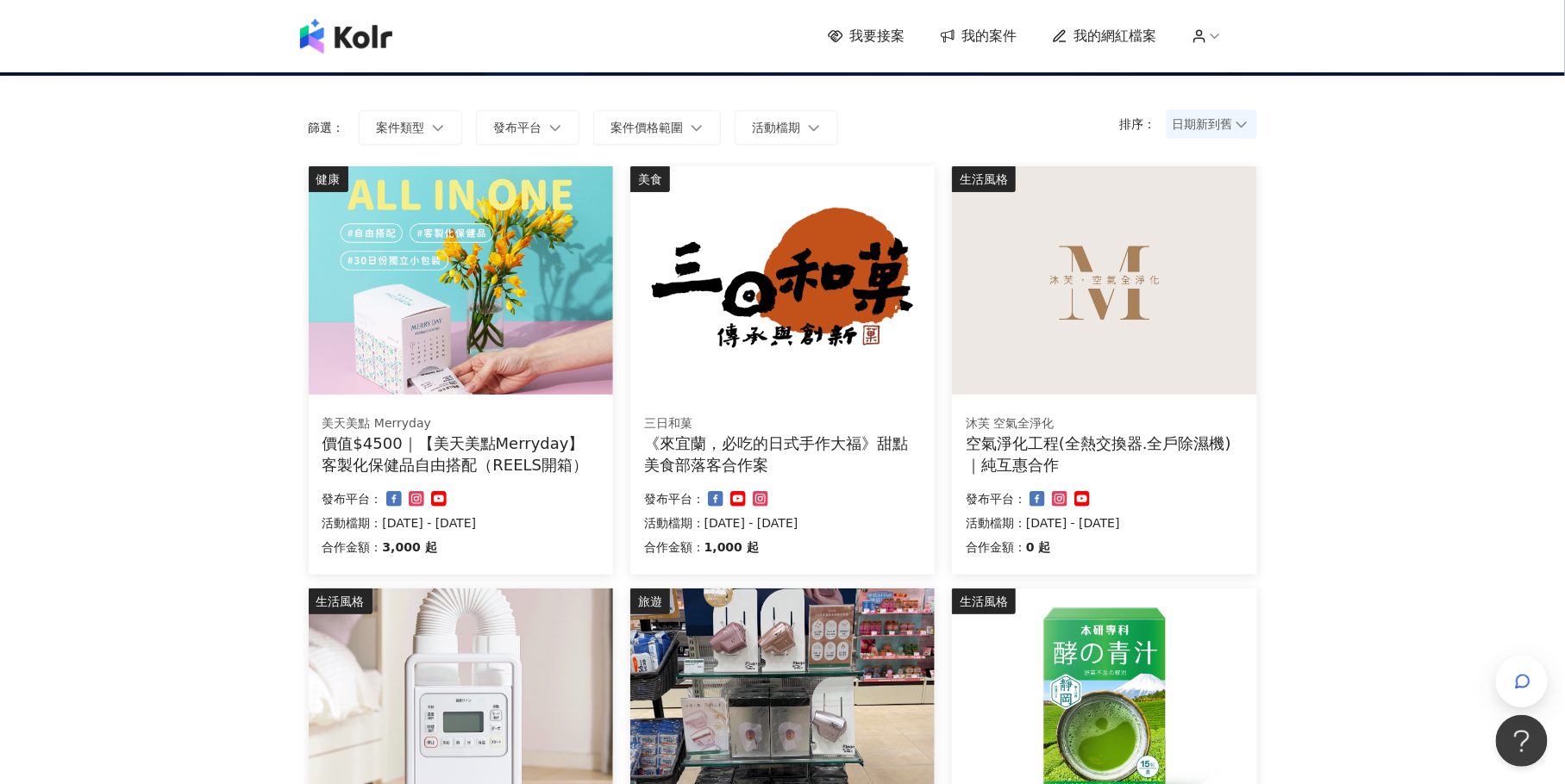
click at [1109, 407] on div "沐芙 空氣全淨化 空氣淨化工程(全熱交換器.全戶除濕機)｜純互惠合作 合作金額： 0 起 發布平台： 活動檔期：[DATE] - [DATE]" at bounding box center [1104, 488] width 304 height 173
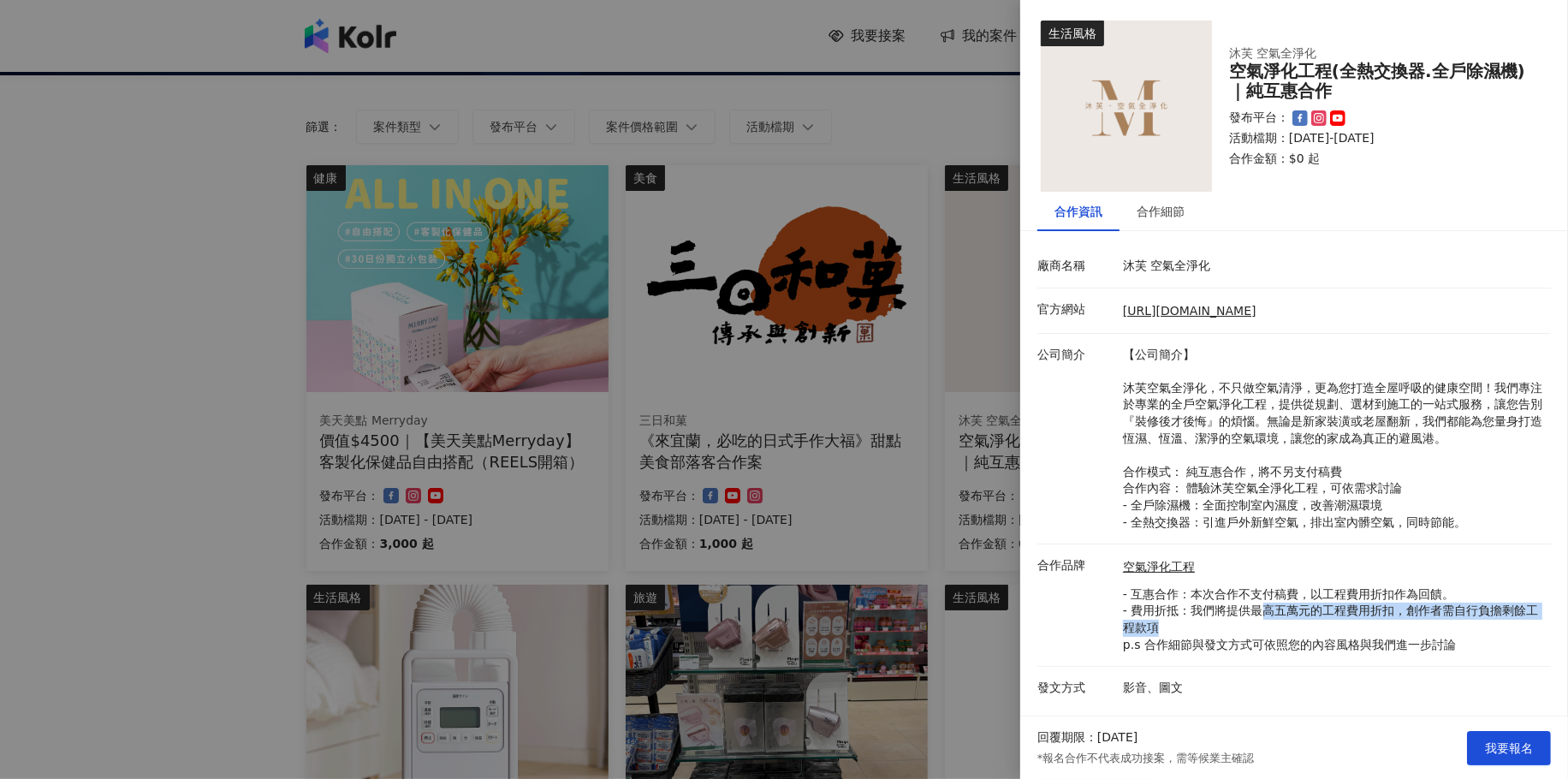
drag, startPoint x: 1260, startPoint y: 605, endPoint x: 1272, endPoint y: 631, distance: 28.6
click at [1272, 631] on p "- 互惠合作：本次合作不支付稿費，以工程費用折扣作為回饋。 - 費用折抵：我們將提供最高五萬元的工程費用折扣，創作者需自行負擔剩餘工程款項 p.s 合作細節與…" at bounding box center [1332, 619] width 419 height 67
drag, startPoint x: 1207, startPoint y: 614, endPoint x: 1236, endPoint y: 654, distance: 49.4
click at [1236, 654] on li "合作品牌 空氣淨化工程 - 互惠合作：本次合作不支付稿費，以工程費用折扣作為回饋。 - 費用折抵：我們將提供最高五萬元的工程費用折扣，創作者需自行負擔剩餘工程…" at bounding box center [1294, 606] width 514 height 122
click at [1141, 198] on div "合作細節" at bounding box center [1160, 212] width 82 height 39
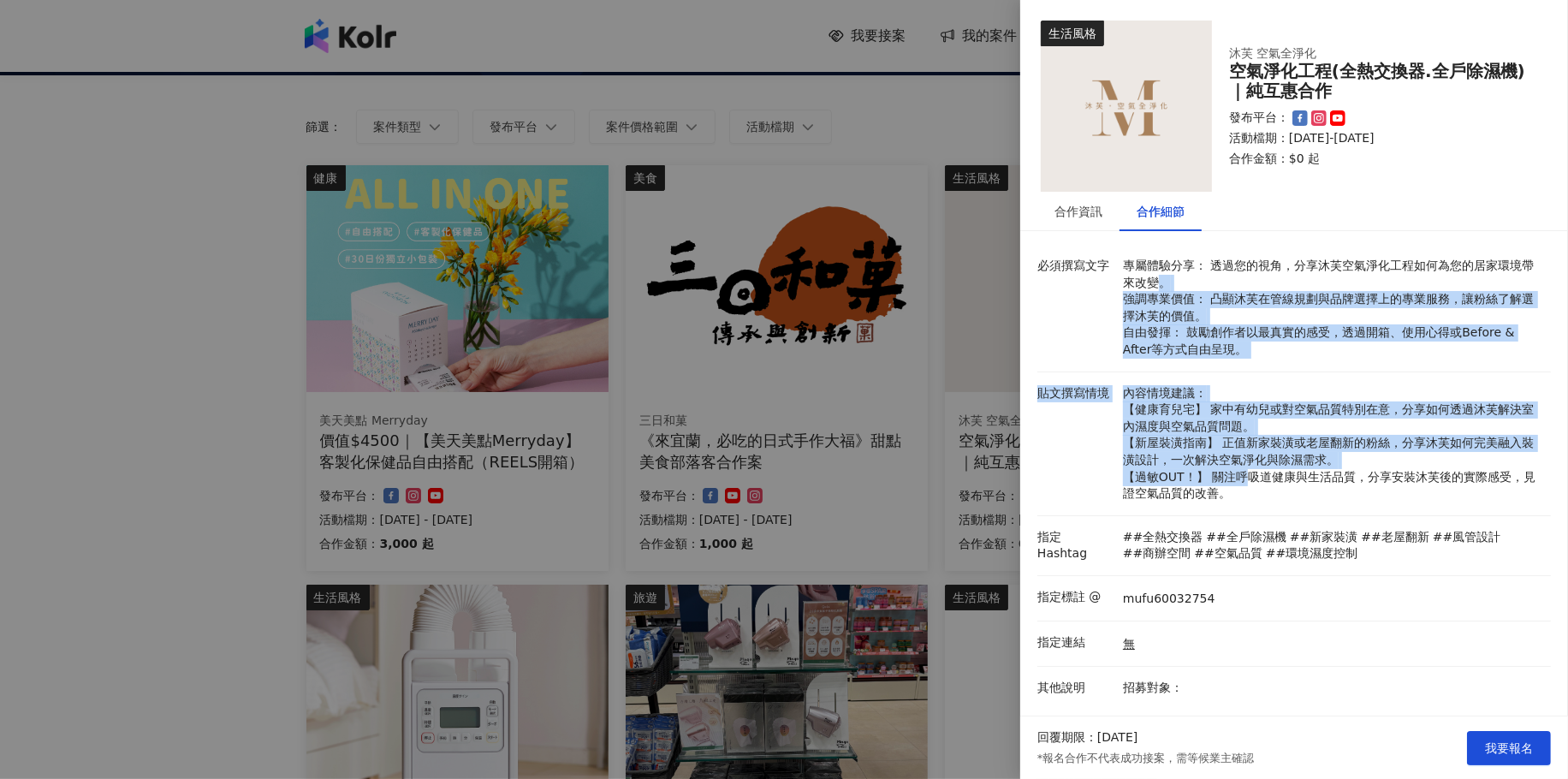
drag, startPoint x: 1168, startPoint y: 275, endPoint x: 1241, endPoint y: 471, distance: 209.2
click at [1241, 471] on div "必須撰寫文字 專屬體驗分享： 透過您的視角，分享沐芙空氣淨化工程如何為您的居家環境帶來改變。 強調專業價值： 凸顯沐芙在管線規劃與品牌選擇上的專業服務，讓粉絲…" at bounding box center [1294, 537] width 514 height 584
click at [1259, 451] on p "內容情境建議： 【健康育兒宅】 家中有幼兒或對空氣品質特別在意，分享如何透過沐芙解決室內濕度與空氣品質問題。 【新屋裝潢指南】 正值新家裝潢或老屋翻新的粉絲，…" at bounding box center [1332, 443] width 419 height 117
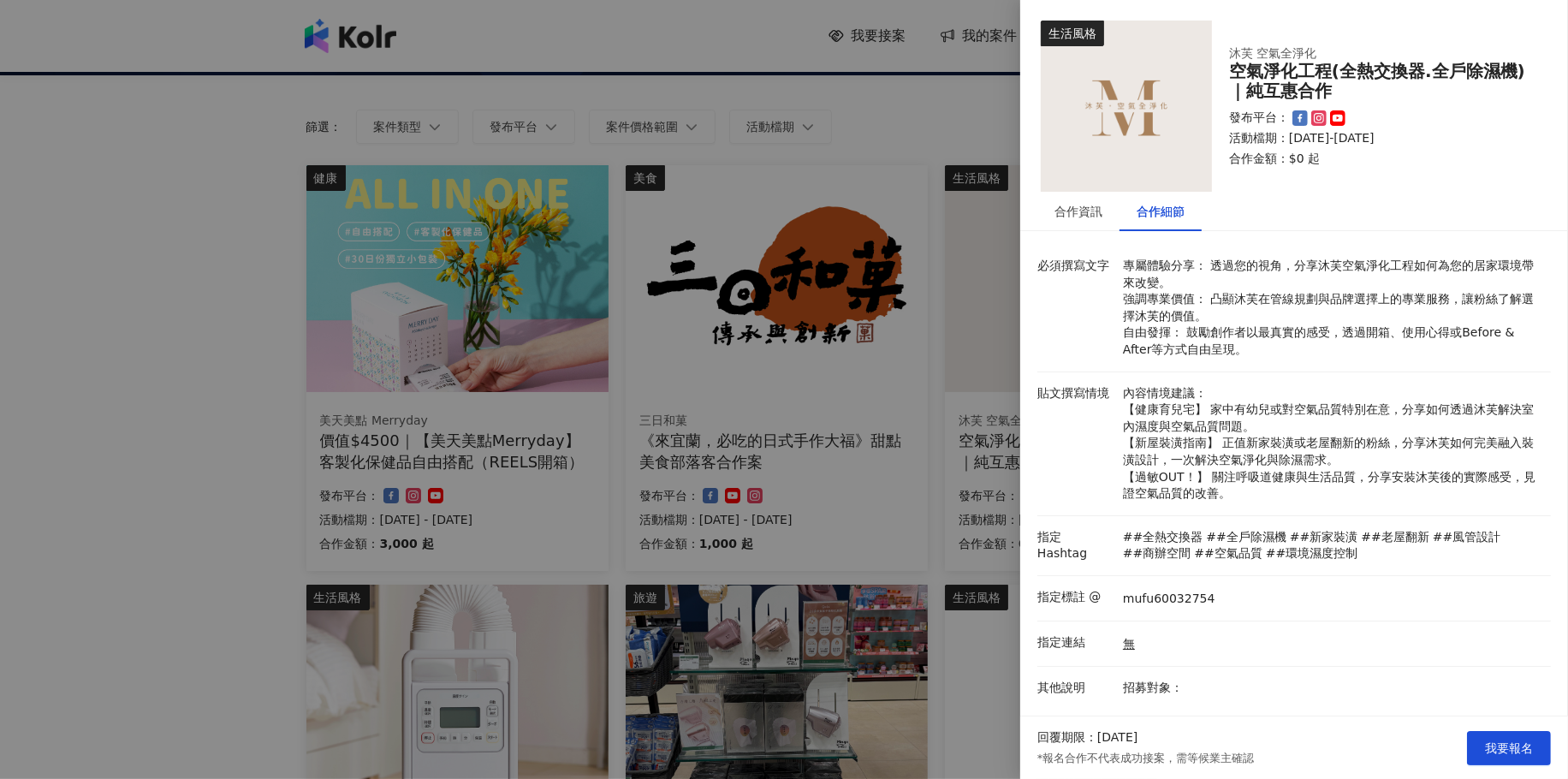
click at [851, 476] on div at bounding box center [784, 389] width 1568 height 779
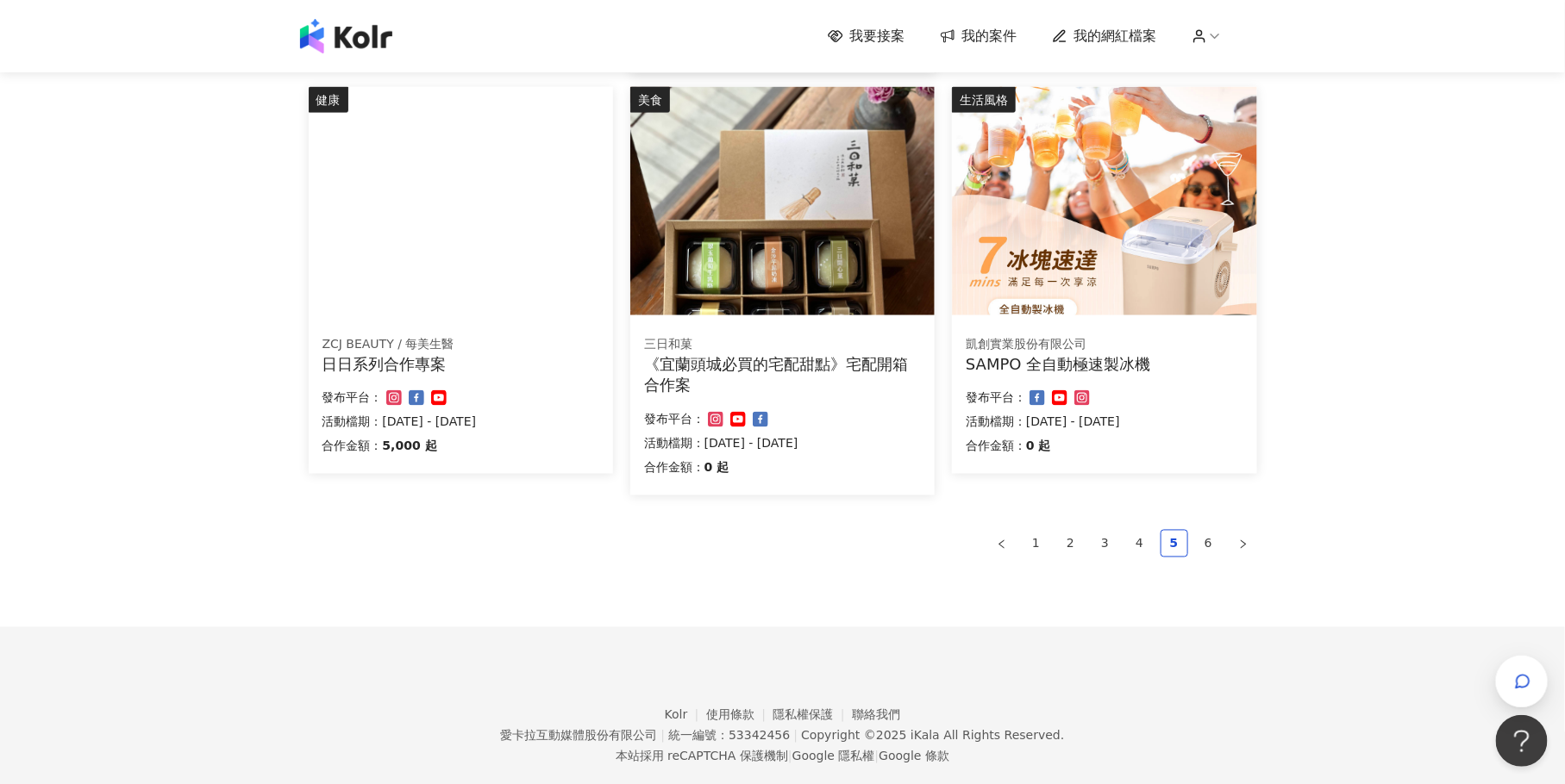
scroll to position [1054, 0]
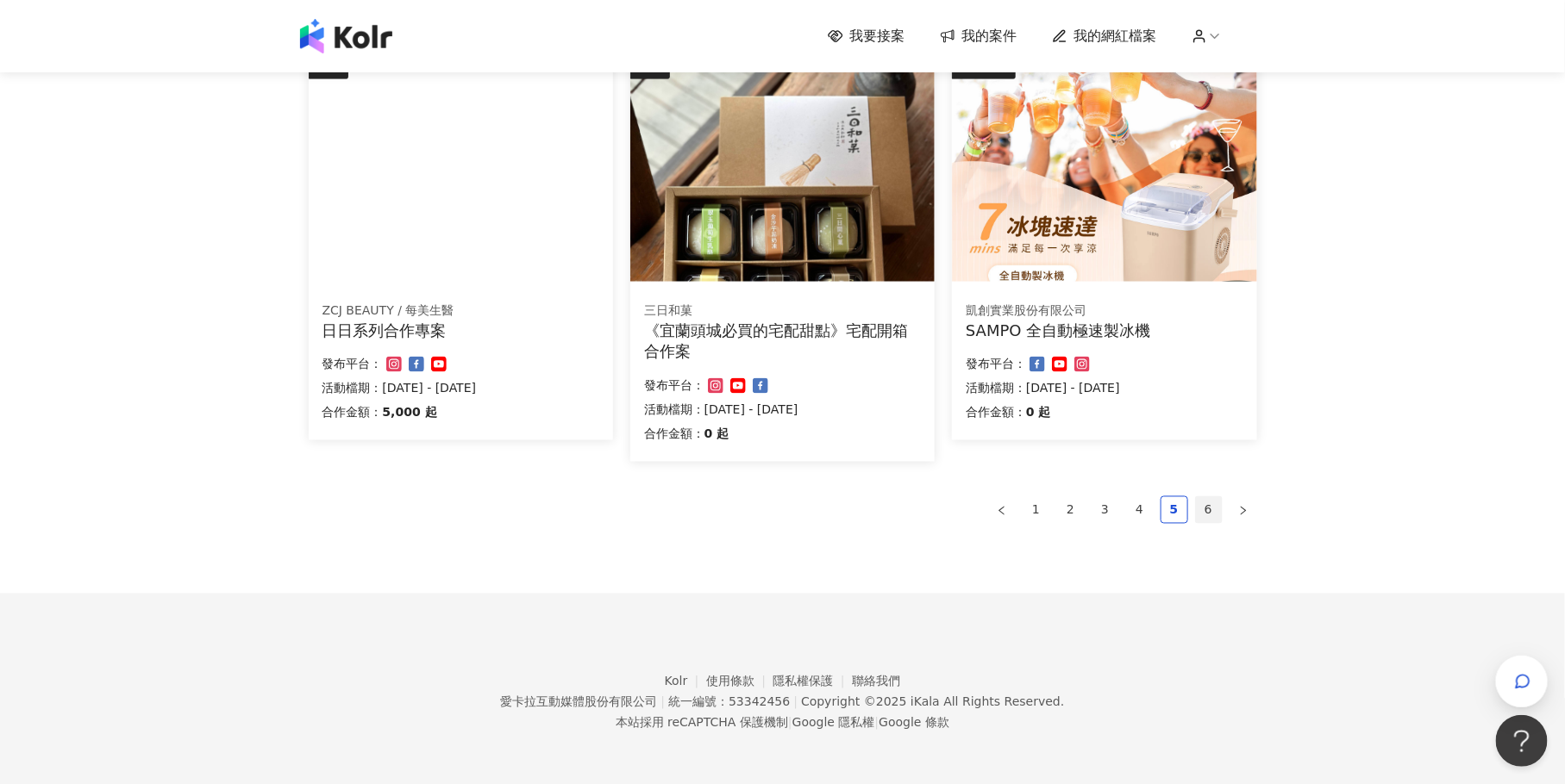
click at [1208, 505] on link "6" at bounding box center [1209, 510] width 26 height 26
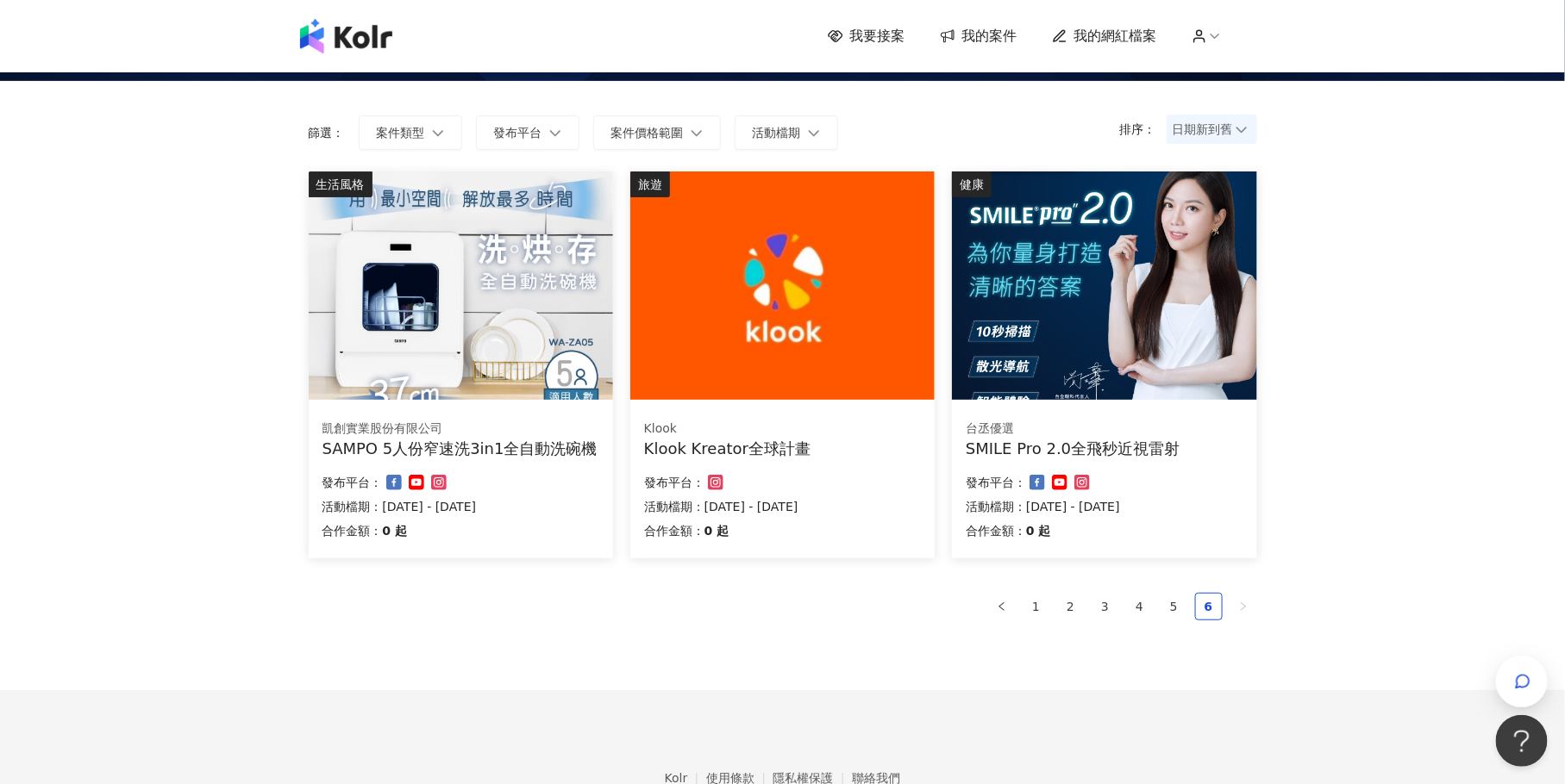
scroll to position [0, 0]
